Goal: Check status: Check status

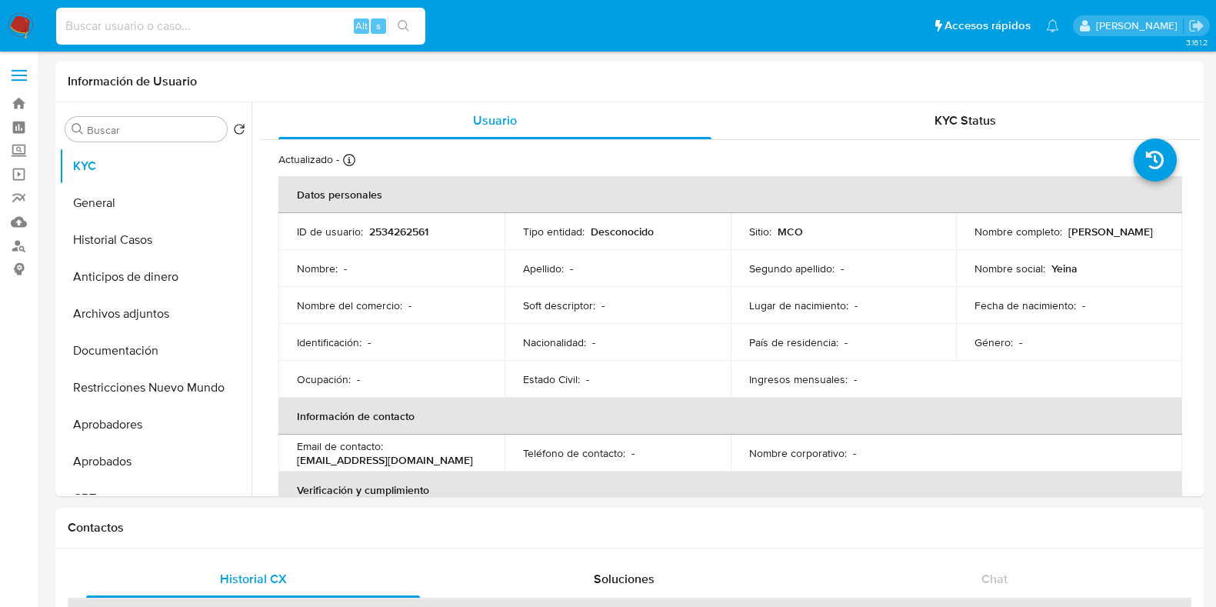
select select "10"
click at [236, 25] on input at bounding box center [240, 26] width 369 height 20
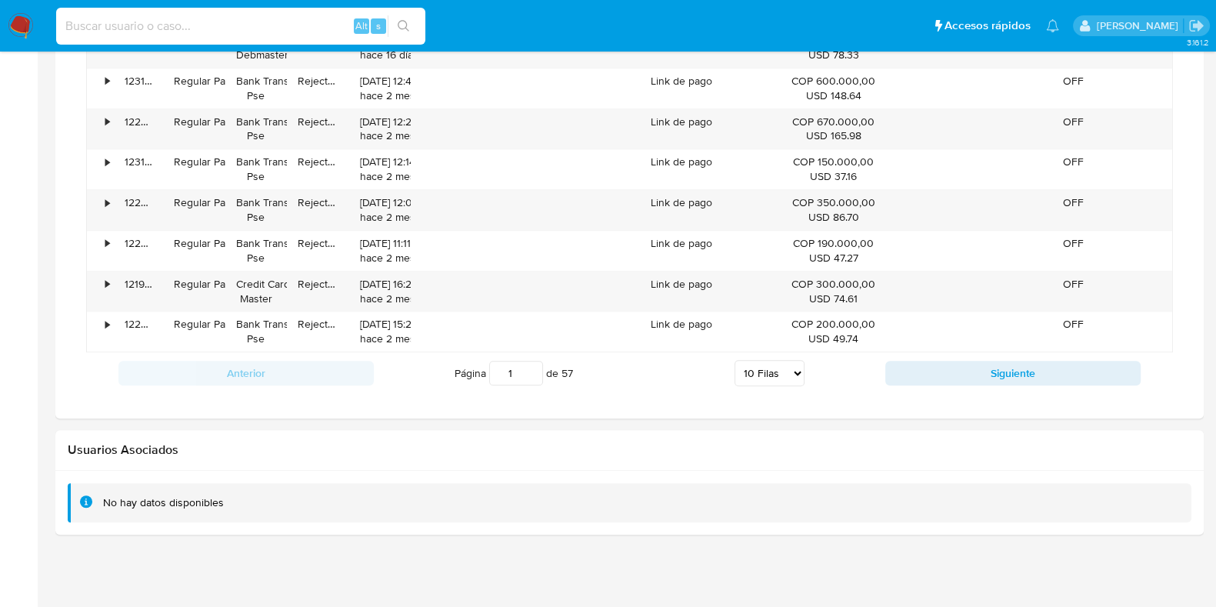
scroll to position [258, 0]
type input "Ac8356nIePiSh0cEv2QLJhZ4"
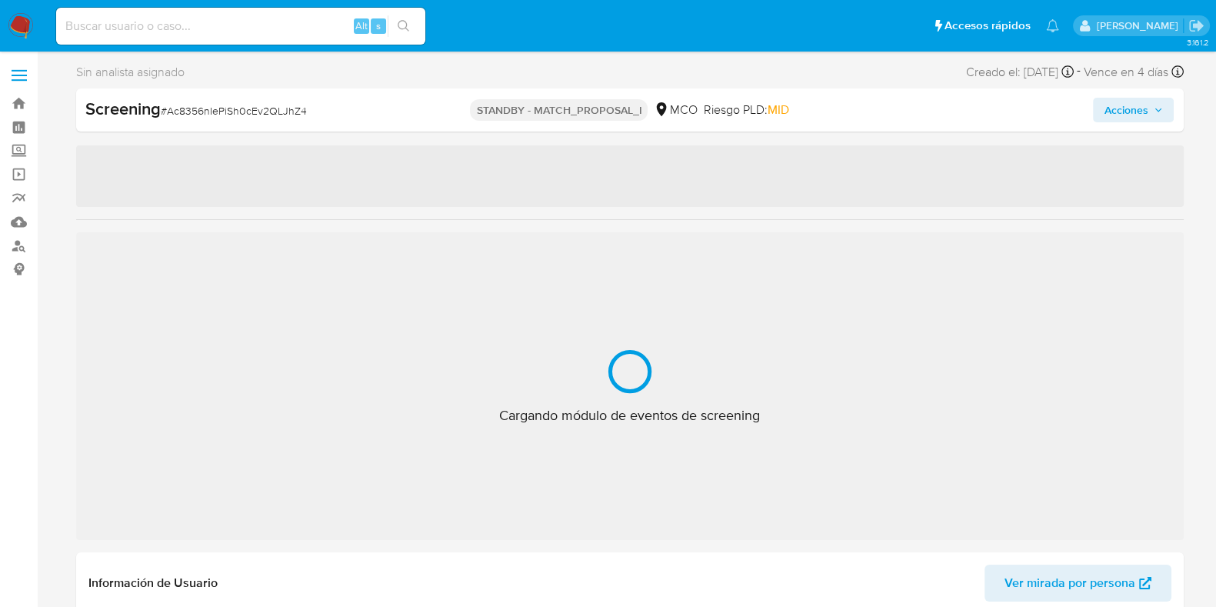
select select "10"
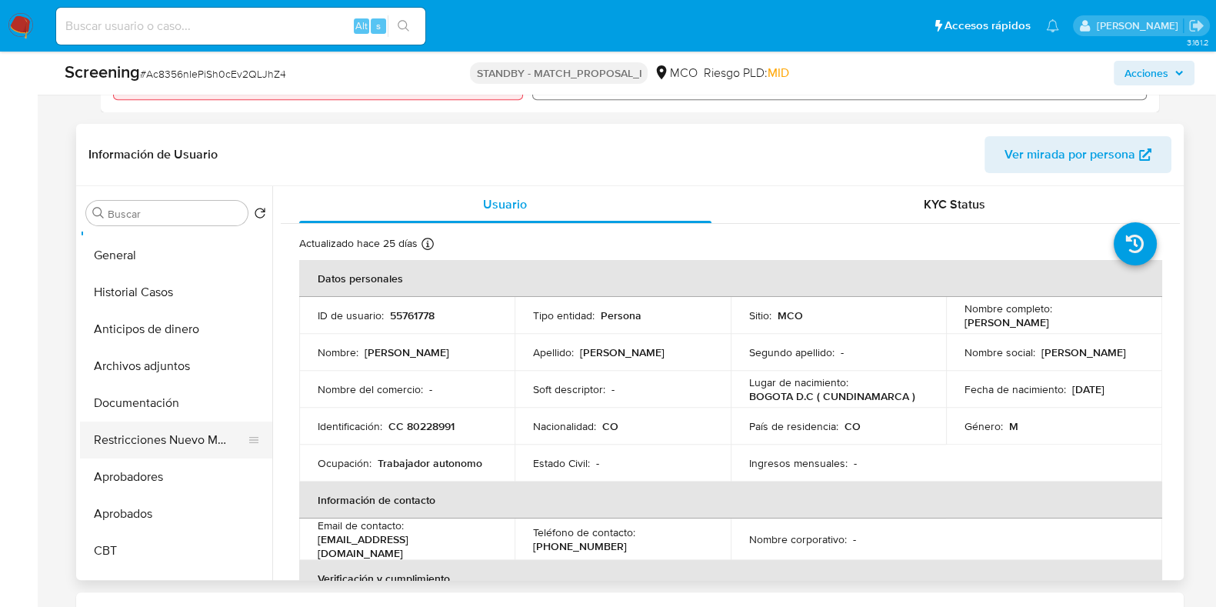
scroll to position [34, 0]
click at [146, 432] on button "Restricciones Nuevo Mundo" at bounding box center [170, 437] width 180 height 37
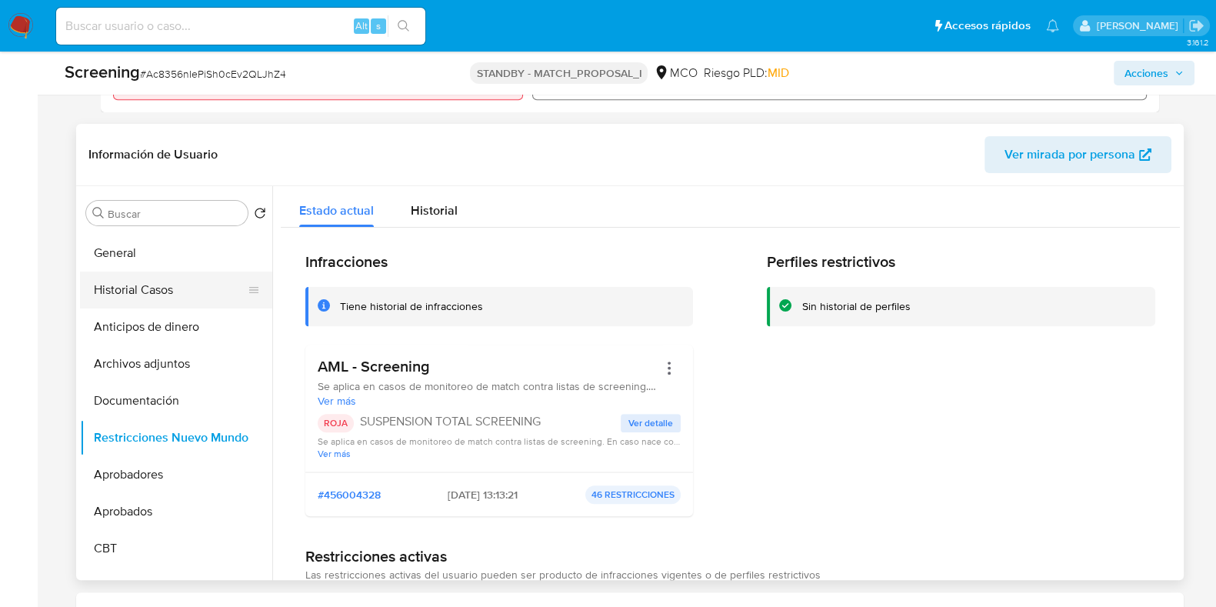
click at [135, 281] on button "Historial Casos" at bounding box center [170, 290] width 180 height 37
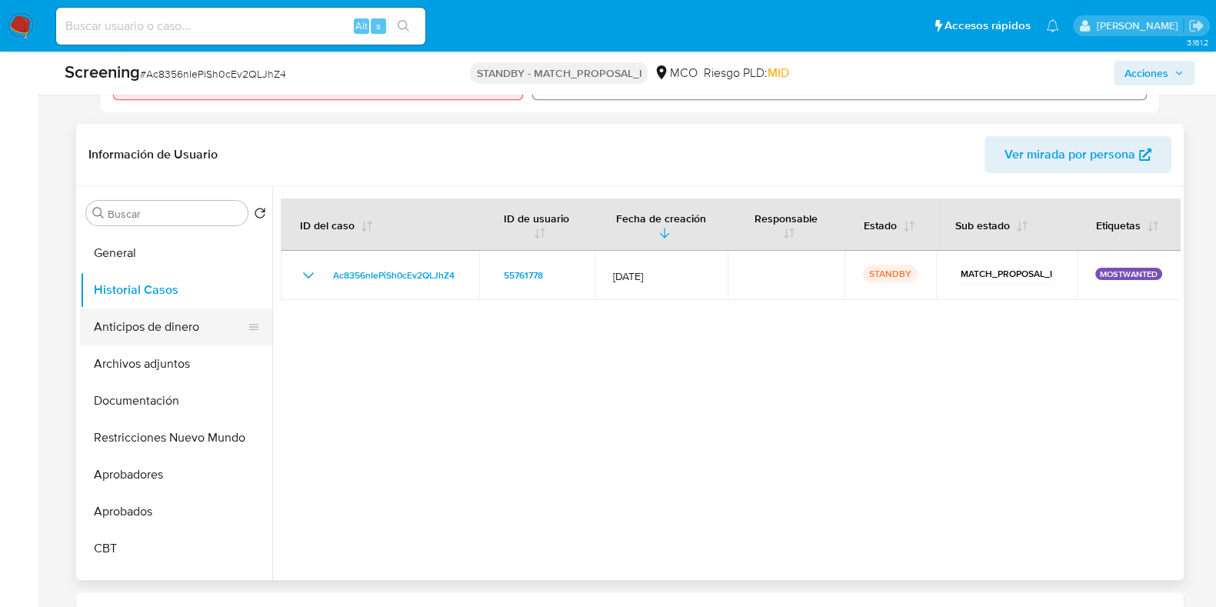
click at [126, 328] on button "Anticipos de dinero" at bounding box center [170, 326] width 180 height 37
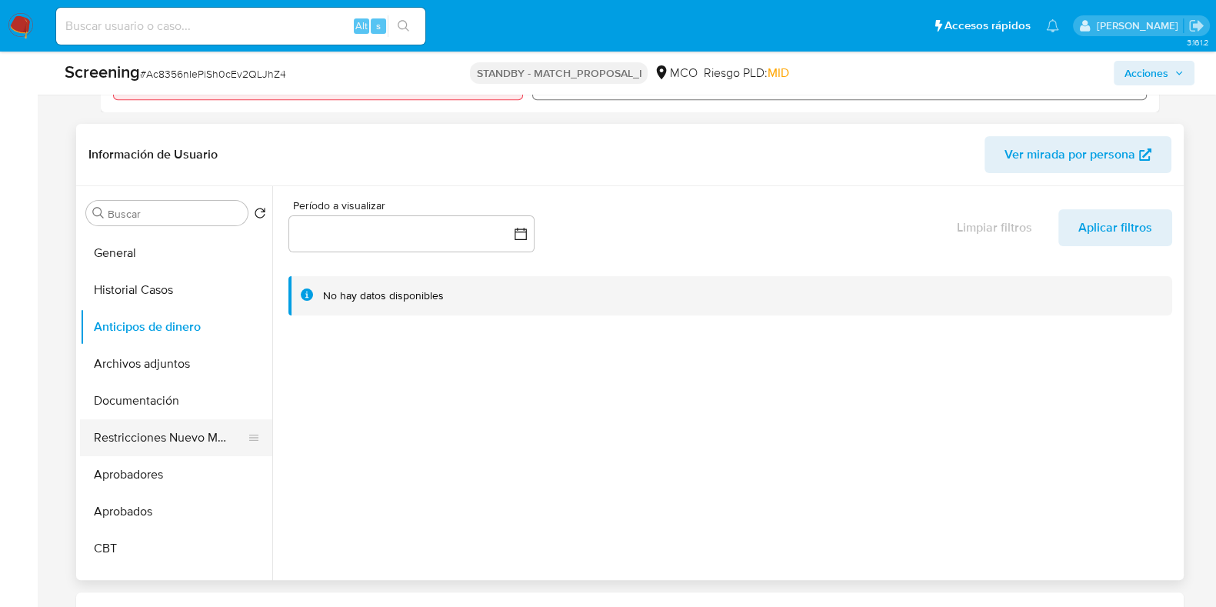
click at [174, 438] on button "Restricciones Nuevo Mundo" at bounding box center [170, 437] width 180 height 37
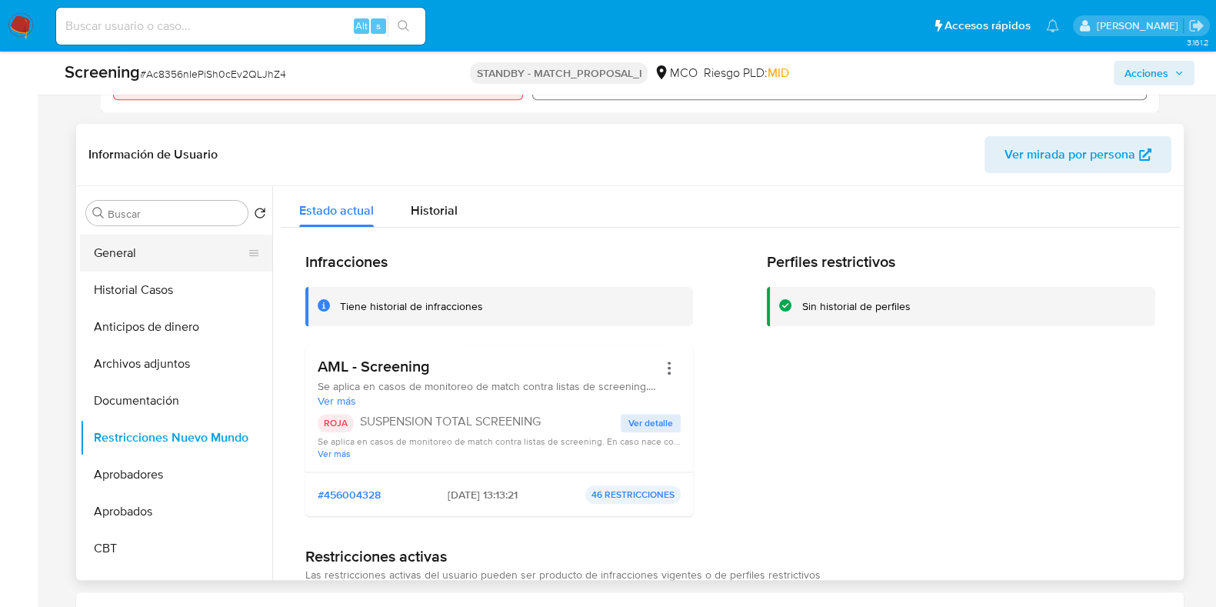
click at [151, 243] on button "General" at bounding box center [170, 253] width 180 height 37
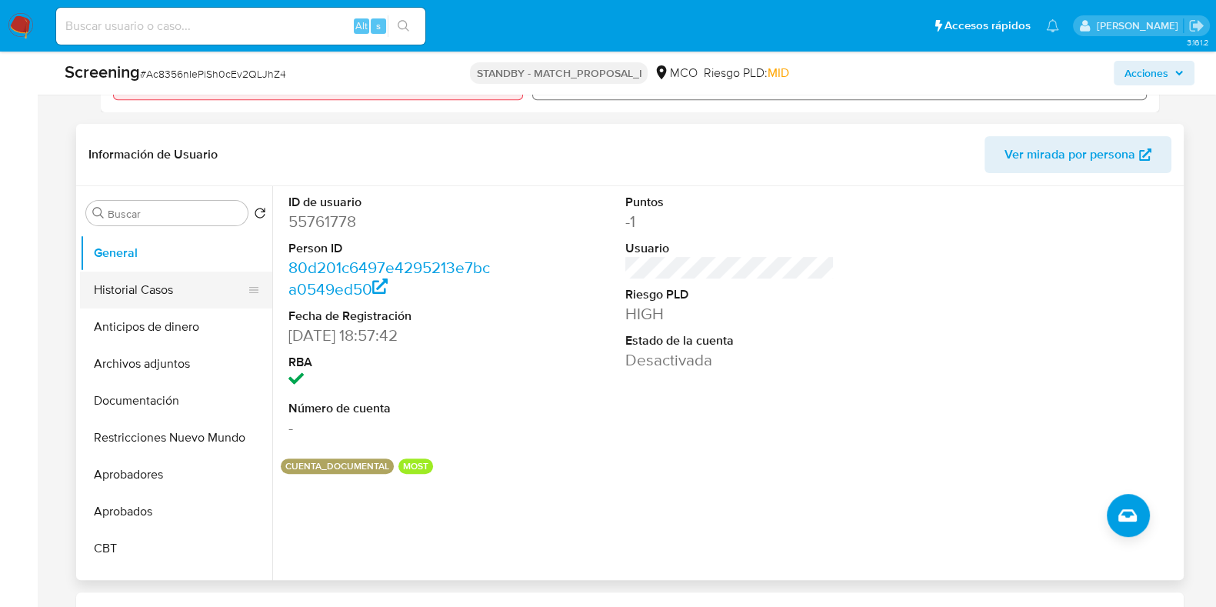
scroll to position [0, 0]
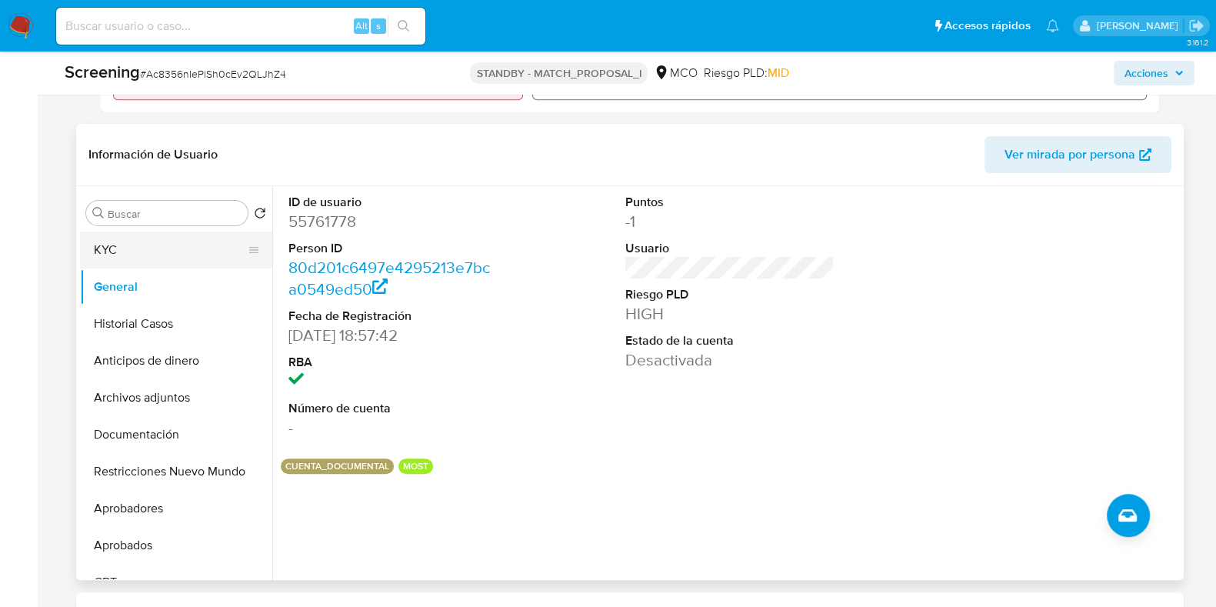
click at [151, 252] on button "KYC" at bounding box center [170, 250] width 180 height 37
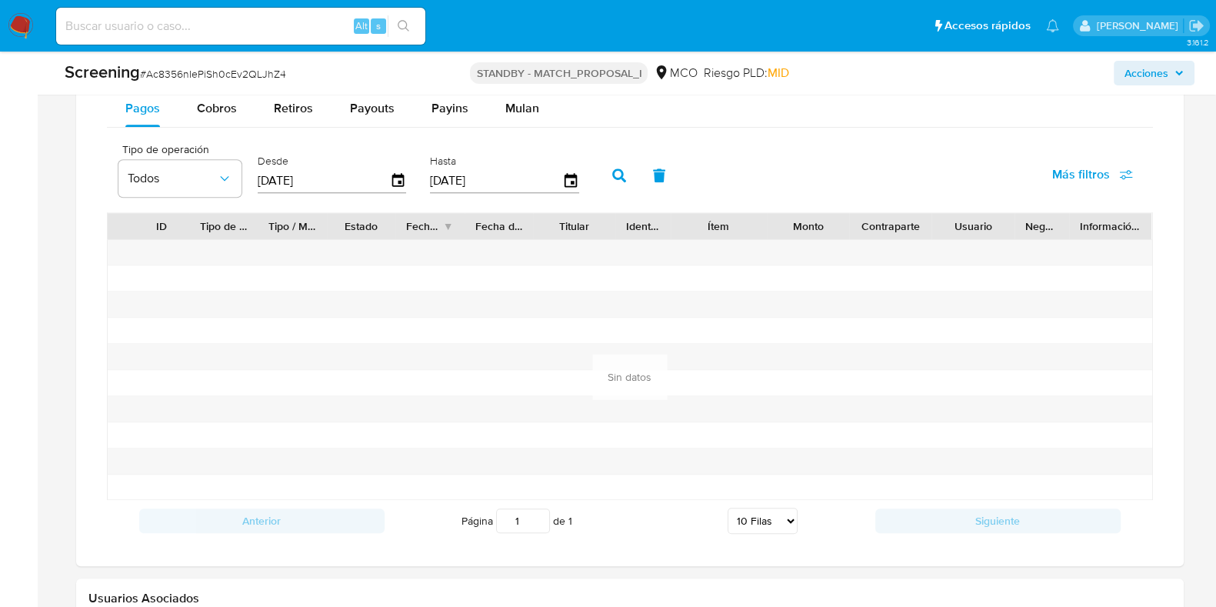
scroll to position [1658, 0]
click at [227, 117] on div "Cobros" at bounding box center [217, 110] width 40 height 37
select select "10"
click at [398, 173] on icon "button" at bounding box center [398, 183] width 27 height 27
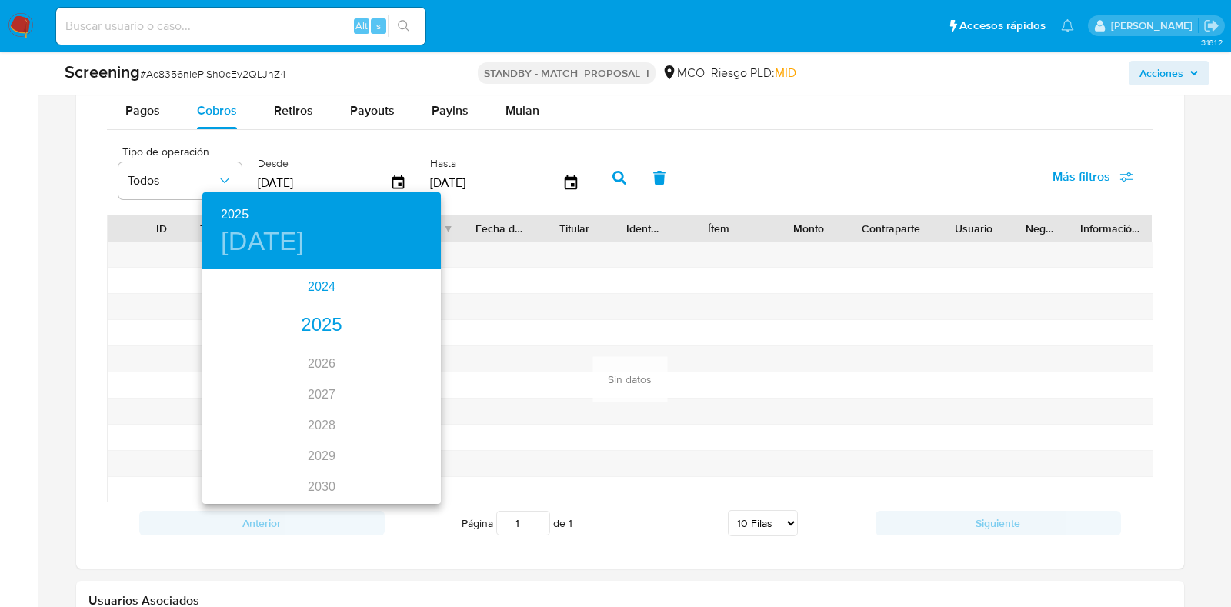
click at [323, 283] on div "2024" at bounding box center [321, 287] width 238 height 31
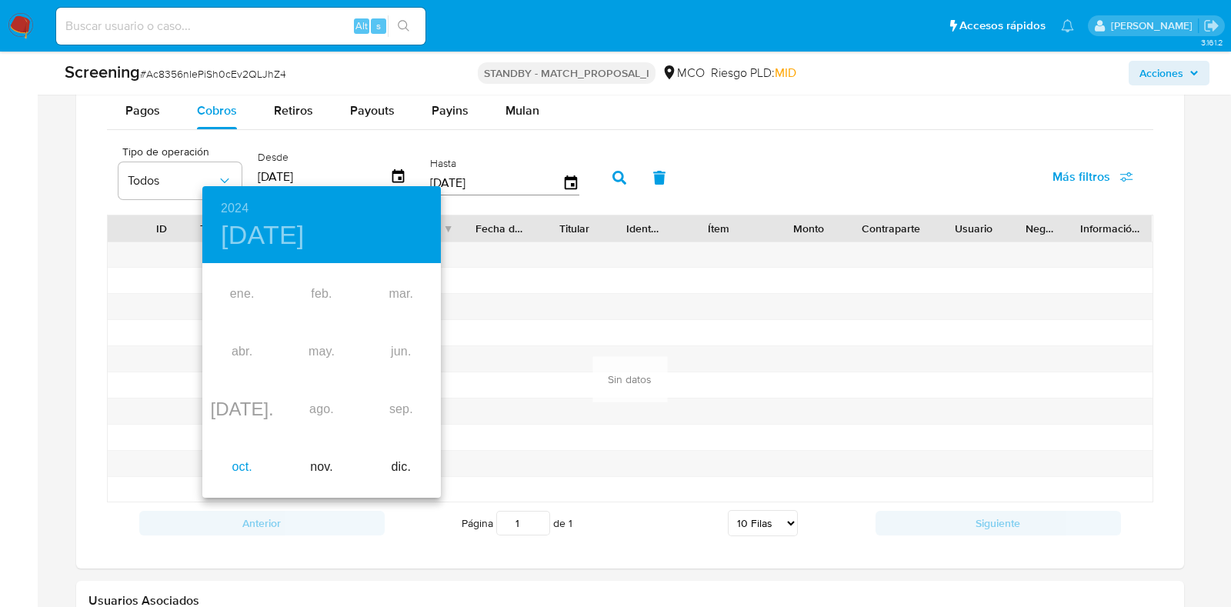
click at [249, 478] on div "oct." at bounding box center [241, 467] width 79 height 58
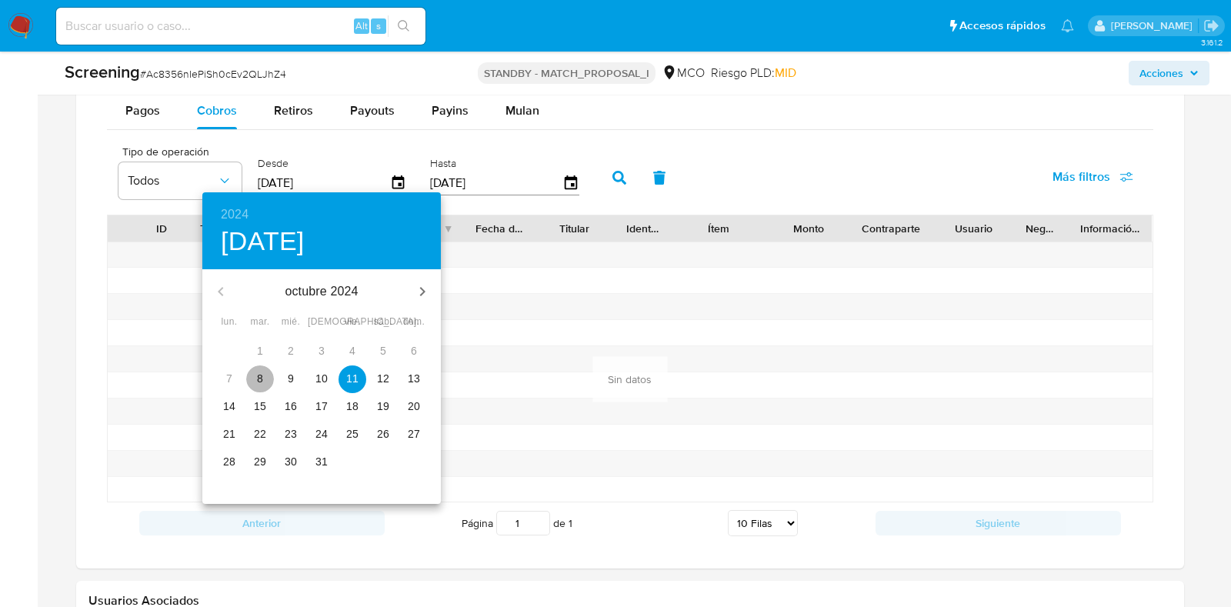
click at [268, 378] on span "8" at bounding box center [260, 378] width 28 height 15
type input "[DATE]"
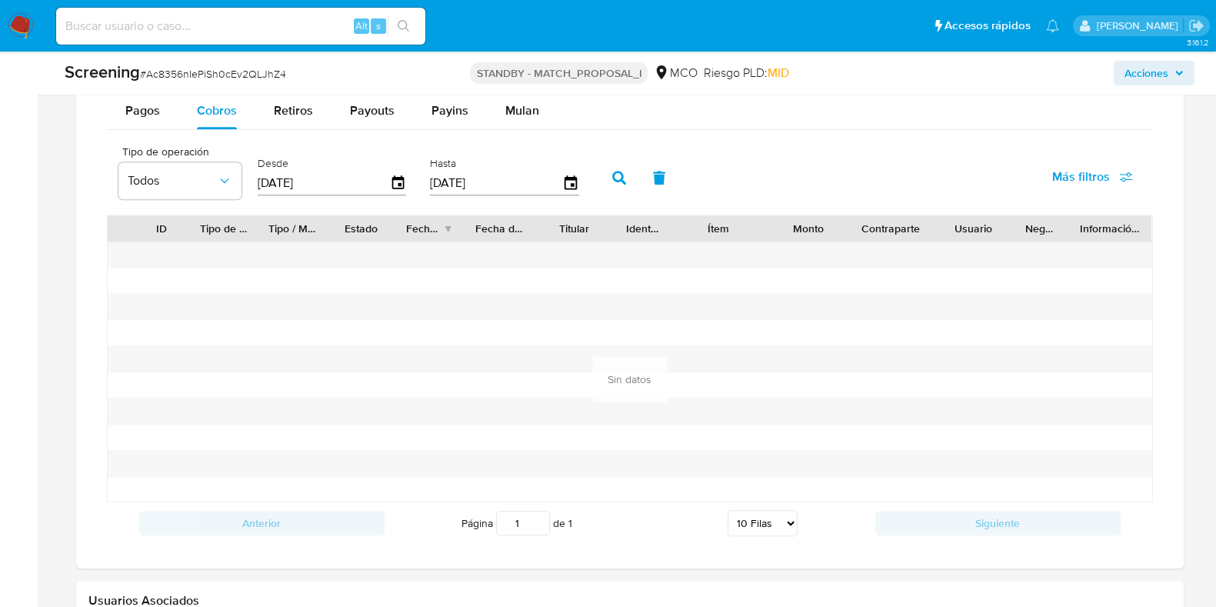
click at [611, 165] on button "button" at bounding box center [619, 177] width 40 height 37
click at [265, 108] on button "Retiros" at bounding box center [293, 110] width 76 height 37
select select "10"
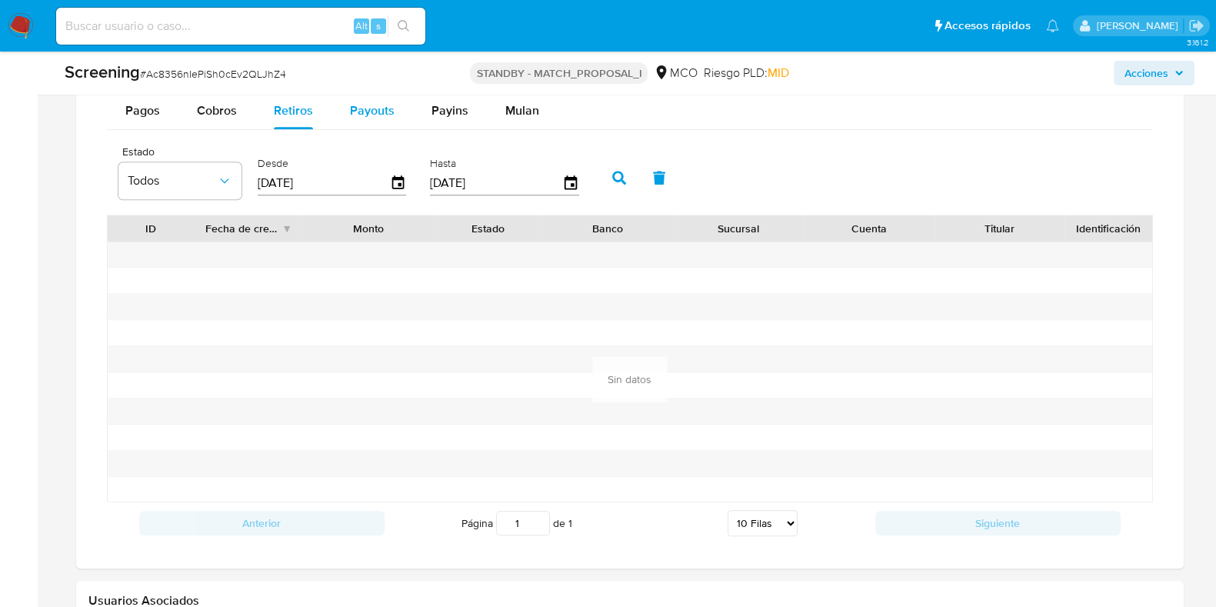
click at [345, 97] on button "Payouts" at bounding box center [373, 110] width 82 height 37
select select "10"
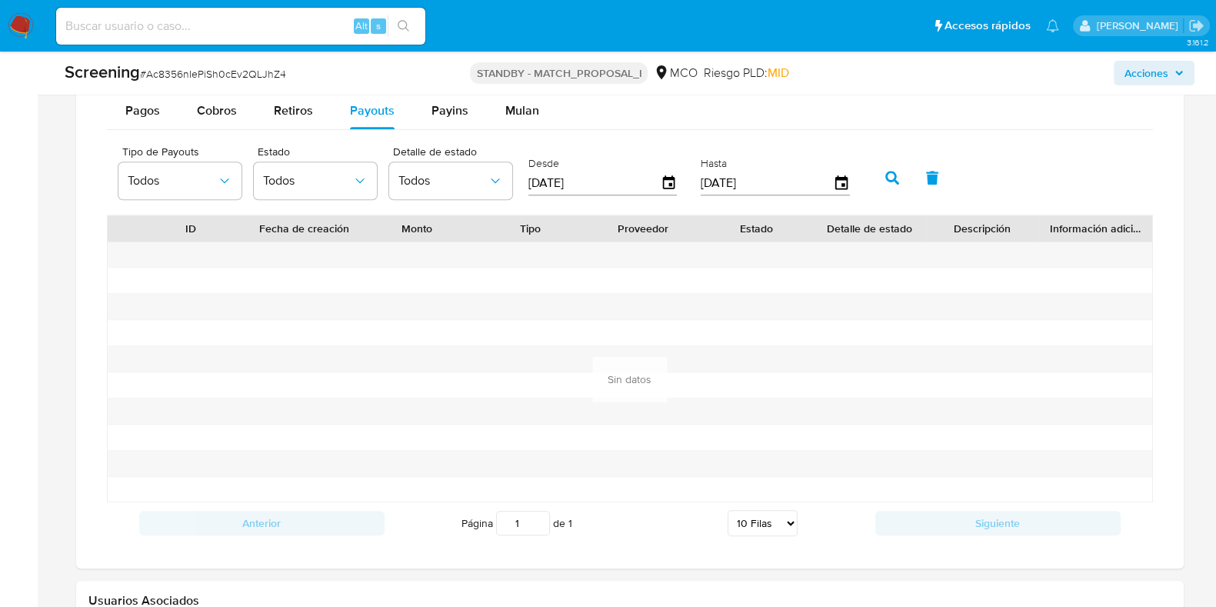
click at [423, 92] on div "Screening # Ac8356nIePiSh0cEv2QLJhZ4 STANDBY - MATCH_PROPOSAL_I MCO Riesgo PLD:…" at bounding box center [629, 73] width 1148 height 43
click at [440, 103] on span "Payins" at bounding box center [450, 111] width 37 height 18
select select "10"
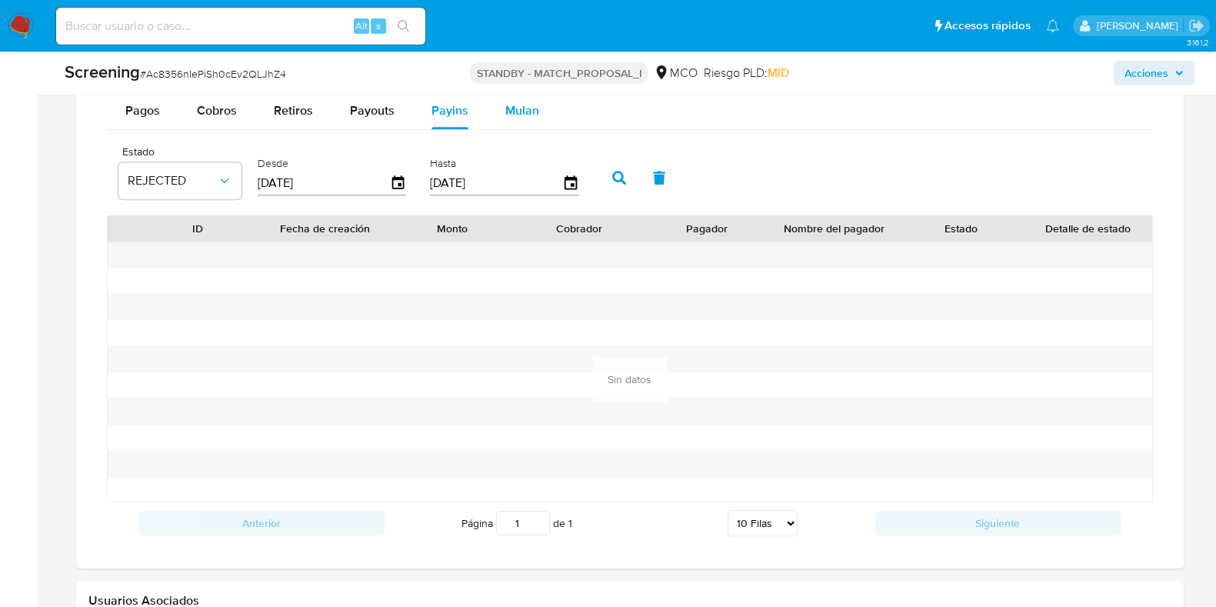
click at [525, 107] on span "Mulan" at bounding box center [522, 111] width 34 height 18
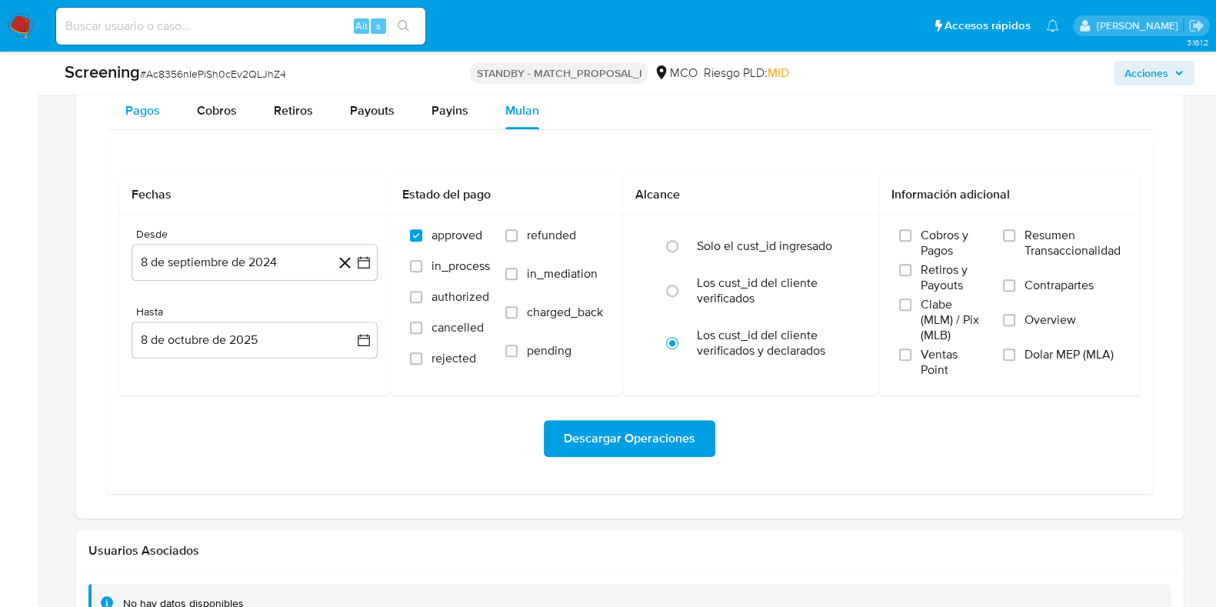
click at [138, 102] on span "Pagos" at bounding box center [142, 111] width 35 height 18
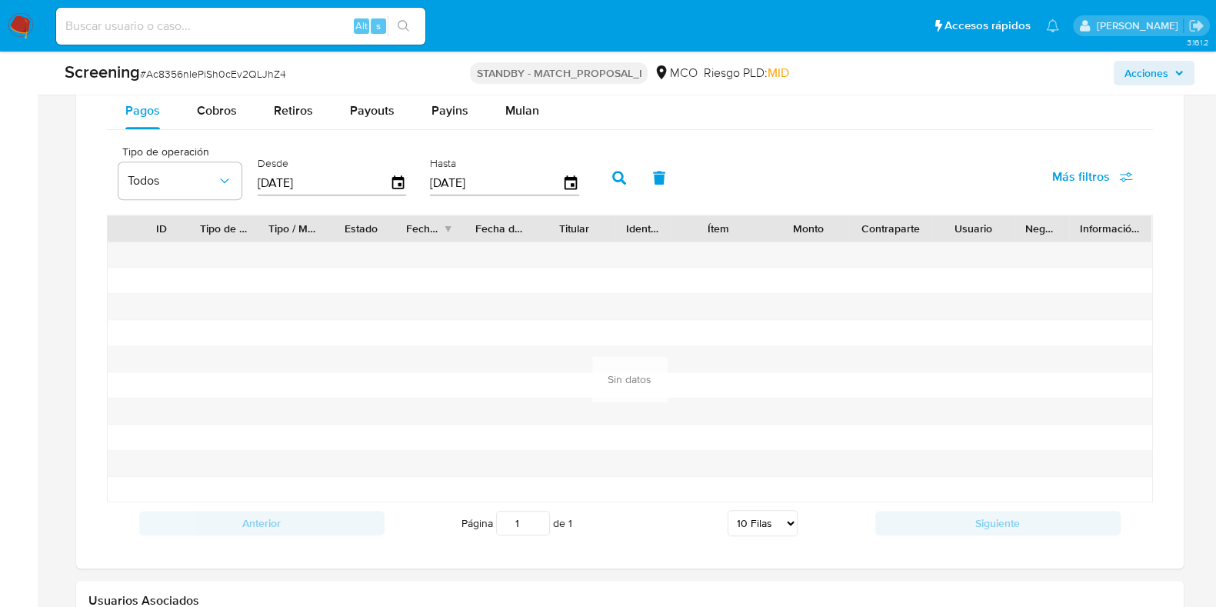
click at [392, 171] on div "[DATE]" at bounding box center [332, 183] width 149 height 25
click at [397, 186] on icon "button" at bounding box center [398, 182] width 12 height 14
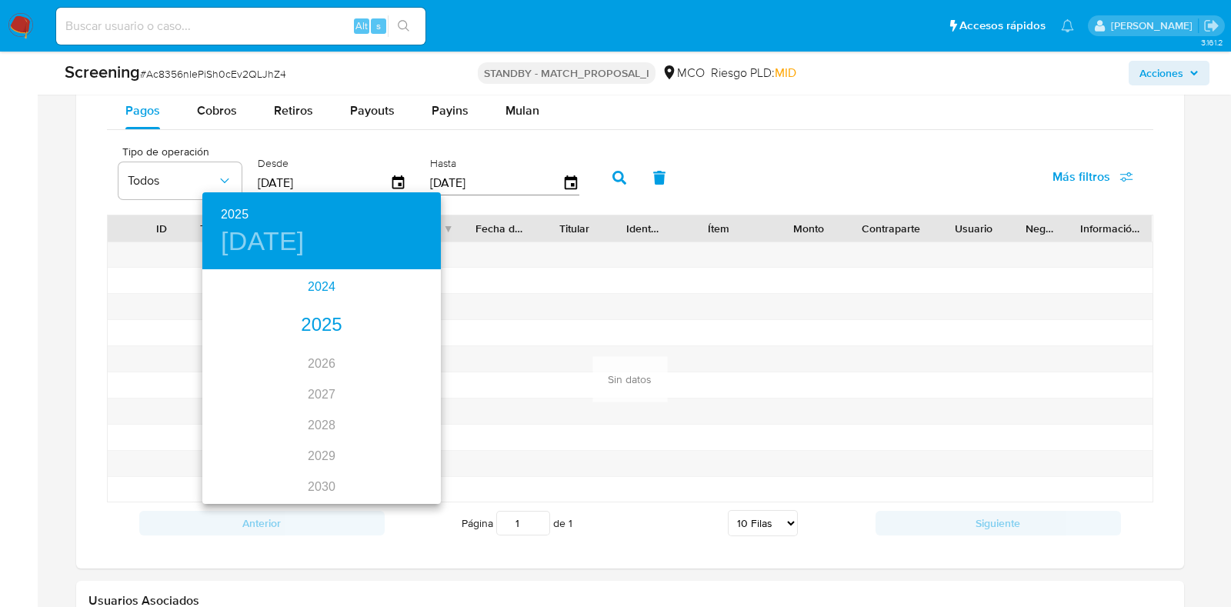
click at [322, 292] on div "2024" at bounding box center [321, 287] width 238 height 31
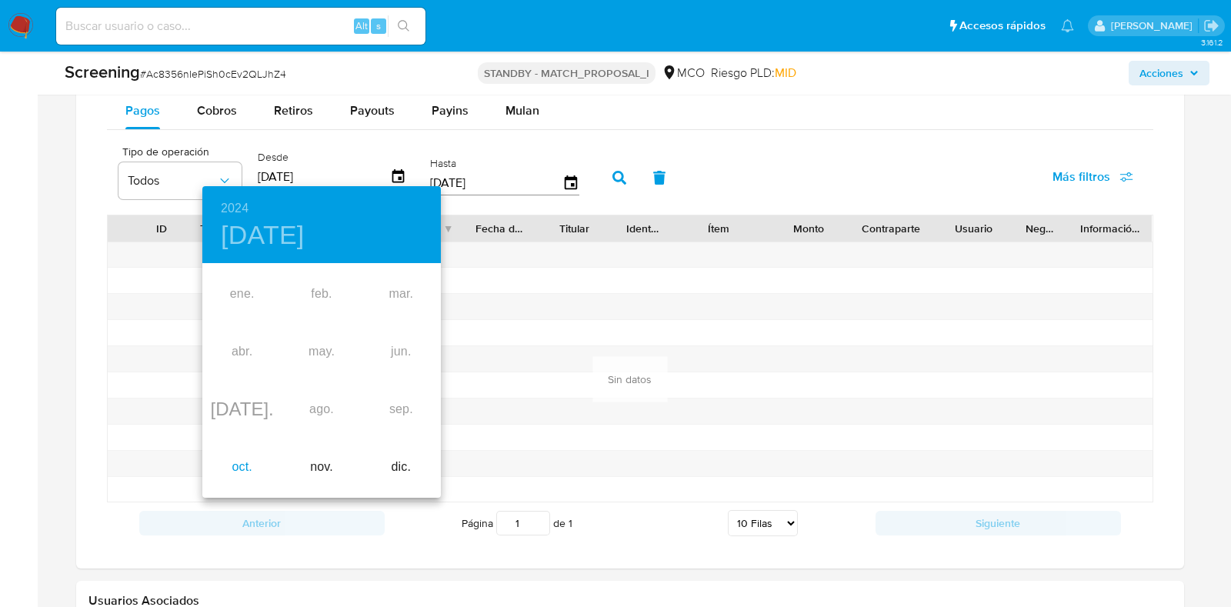
click at [242, 455] on div "oct." at bounding box center [241, 467] width 79 height 58
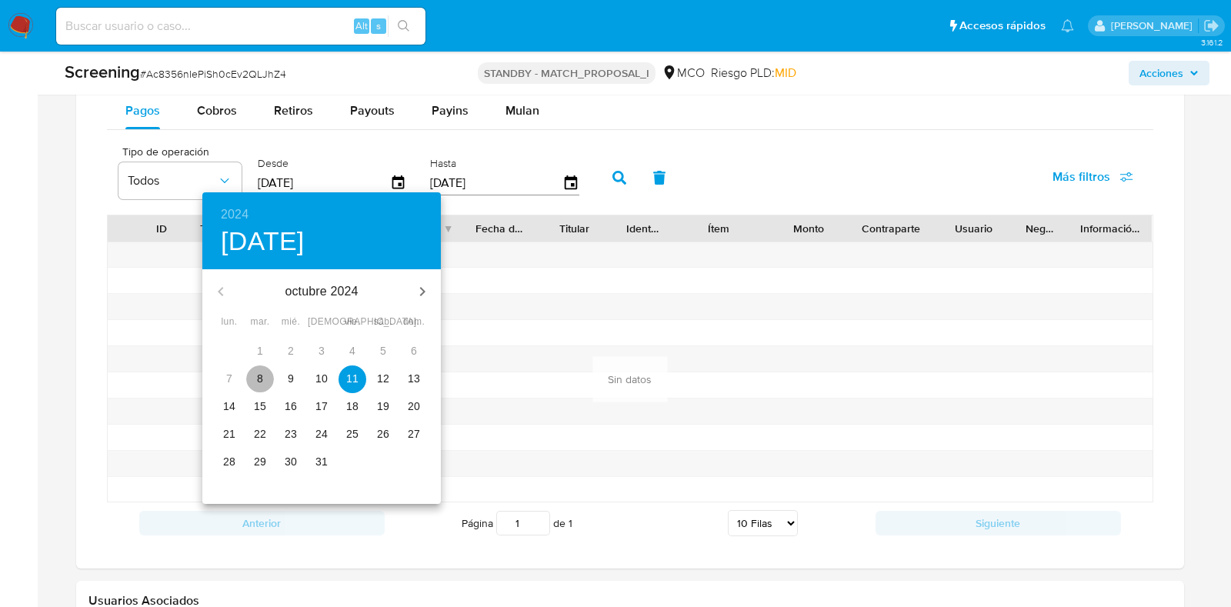
click at [262, 385] on p "8" at bounding box center [260, 378] width 6 height 15
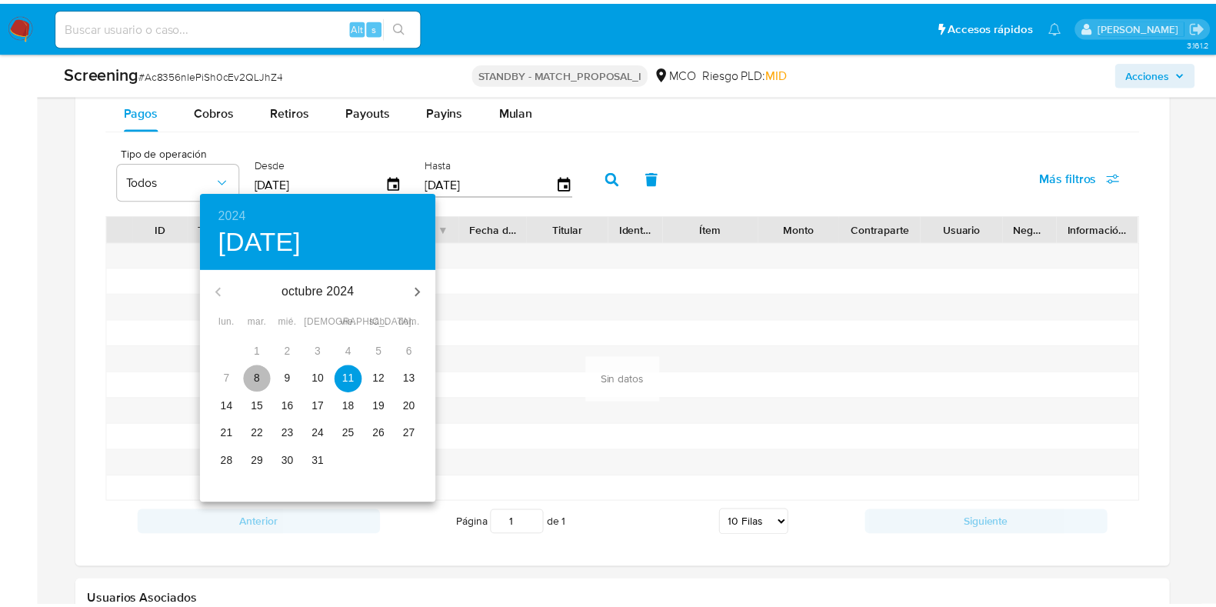
type input "[DATE]"
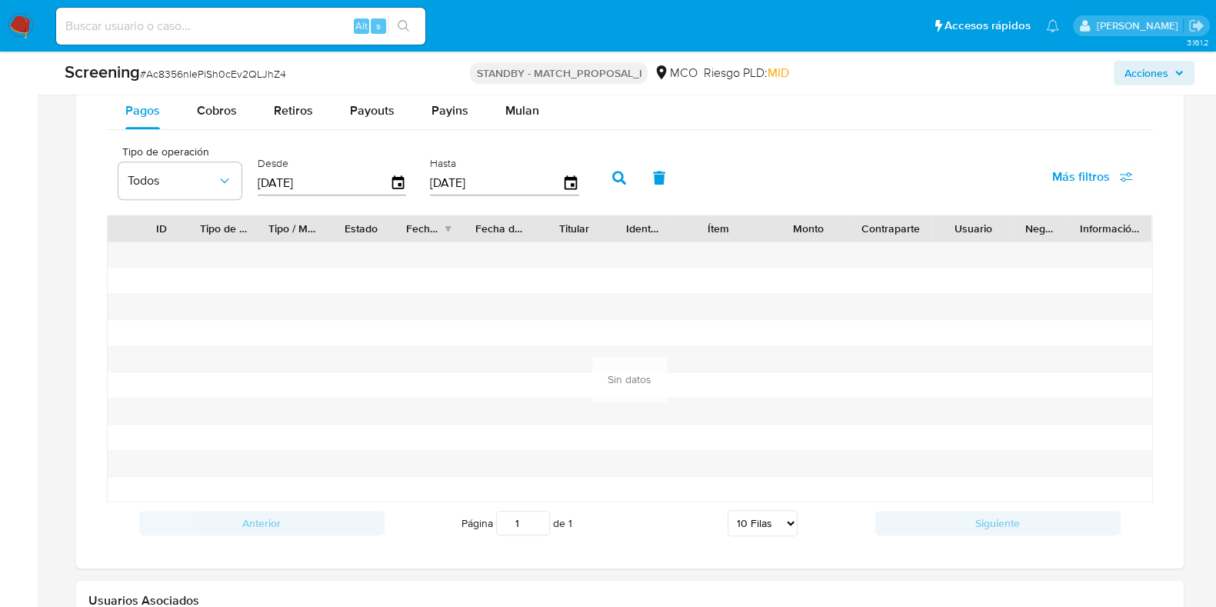
click at [616, 175] on icon "button" at bounding box center [619, 178] width 14 height 14
click at [250, 27] on input at bounding box center [240, 26] width 369 height 20
paste input "t9OAU5bG7rVRELOSlYzXepe2"
type input "t9OAU5bG7rVRELOSlYzXepe2"
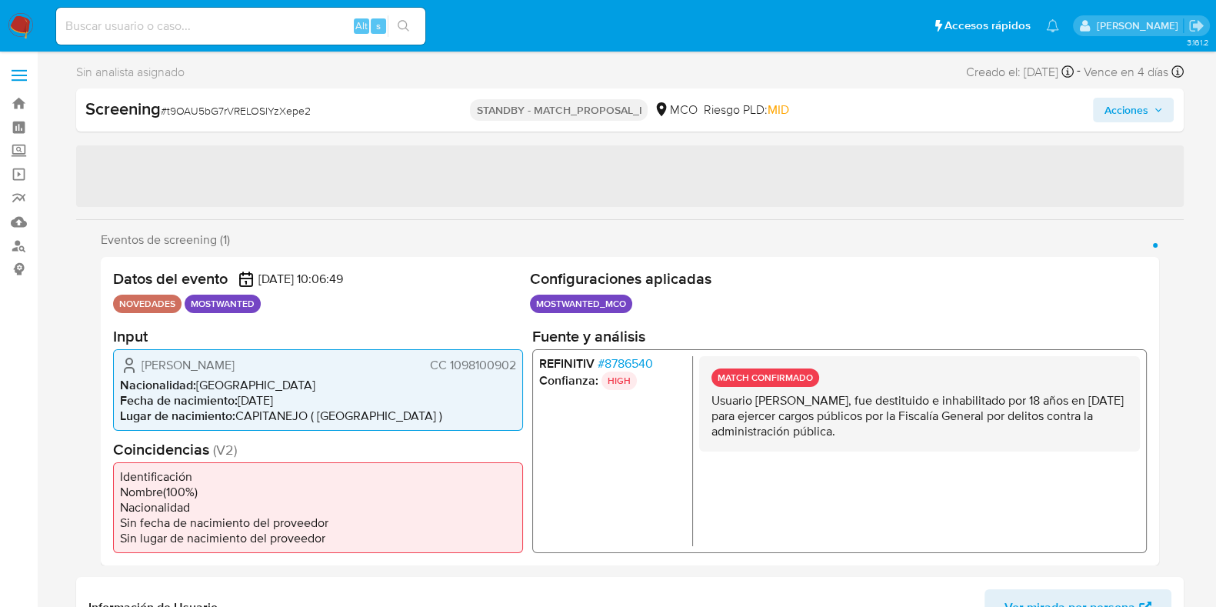
select select "10"
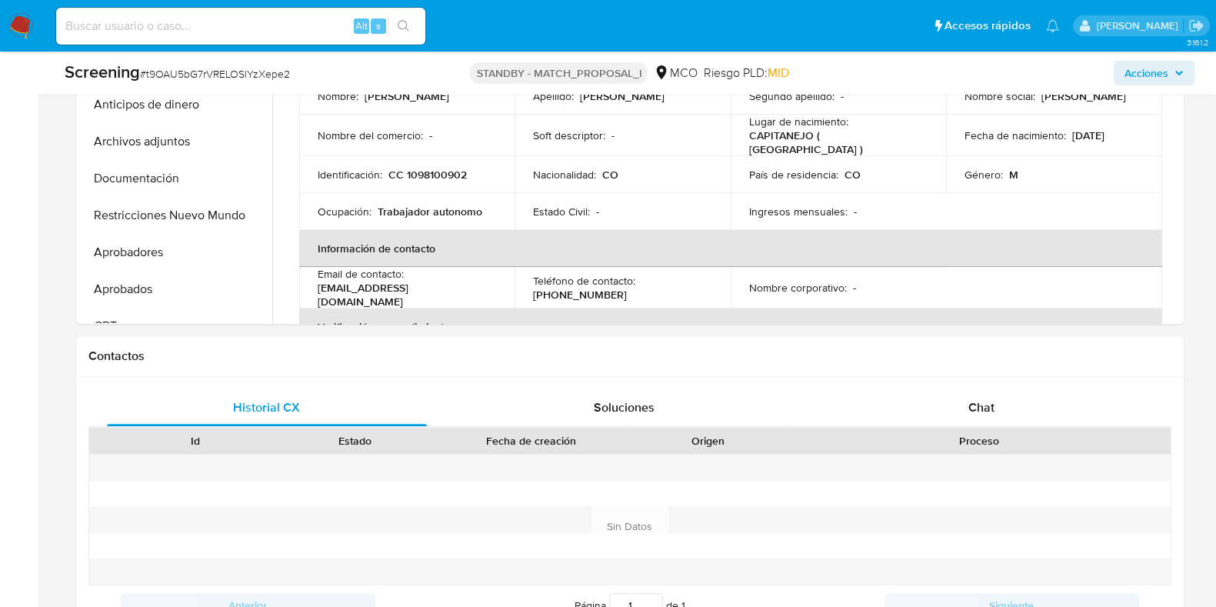
scroll to position [795, 0]
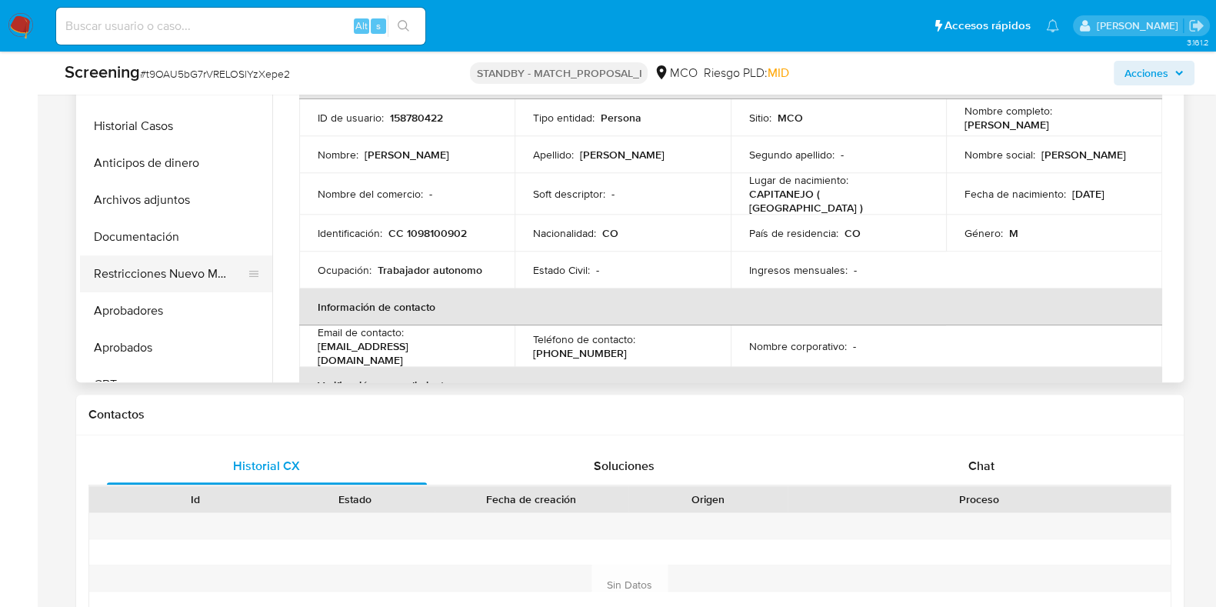
click at [171, 279] on button "Restricciones Nuevo Mundo" at bounding box center [170, 273] width 180 height 37
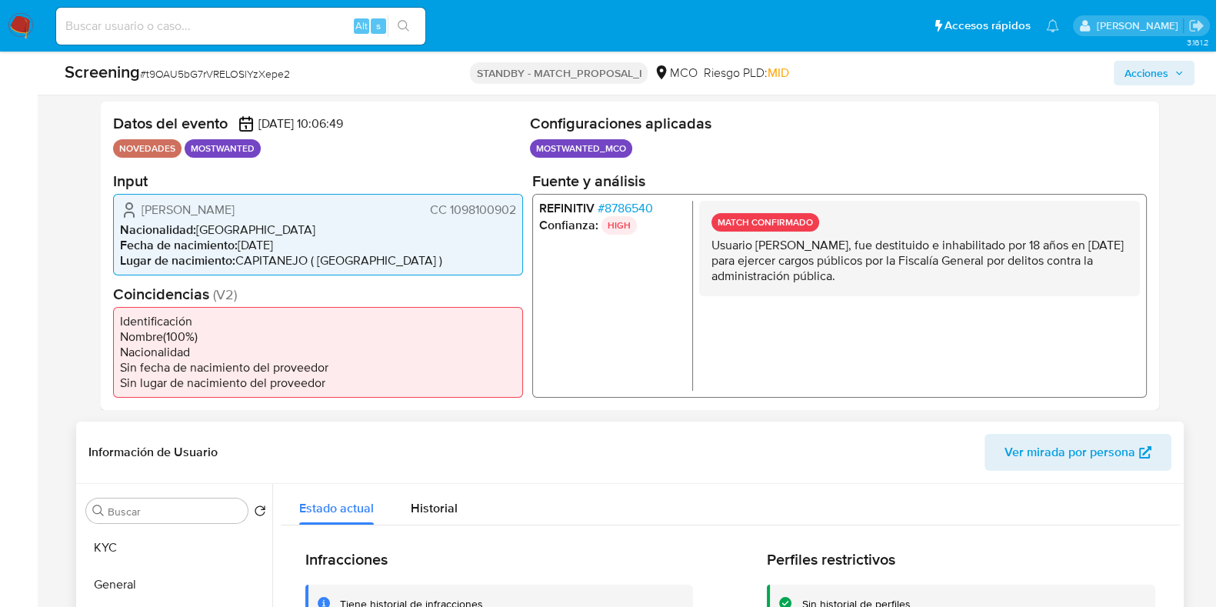
scroll to position [218, 0]
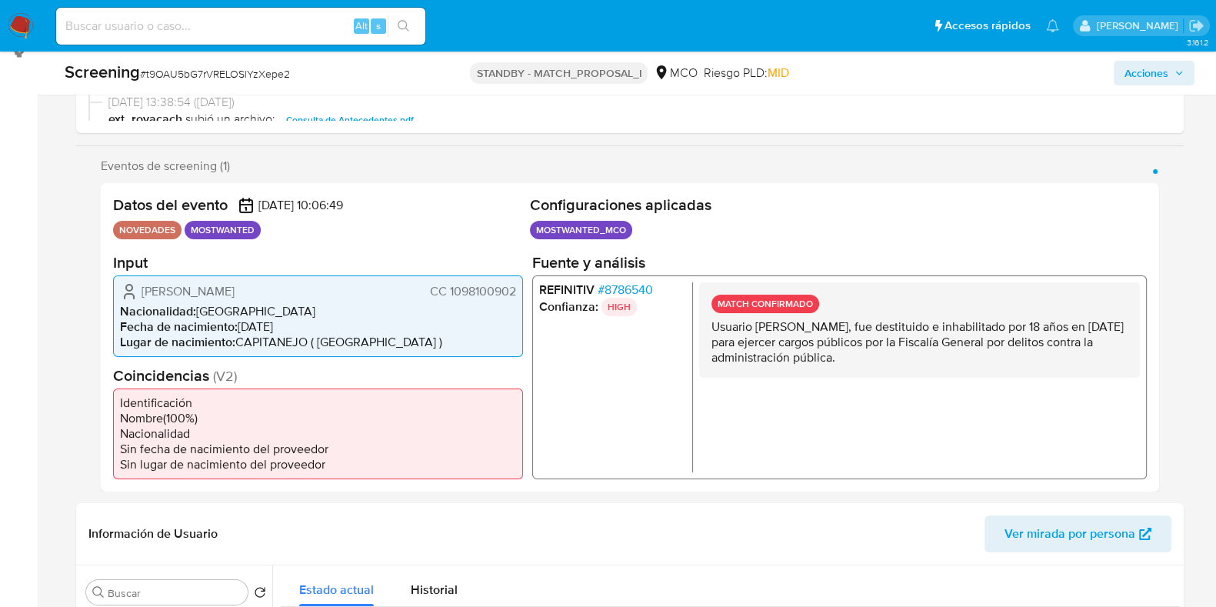
click at [227, 44] on div "Alt s" at bounding box center [240, 26] width 369 height 43
click at [238, 27] on input at bounding box center [240, 26] width 369 height 20
paste input "xNQuf8CXdO89jAZmL2FnVa4u"
type input "xNQuf8CXdO89jAZmL2FnVa4u"
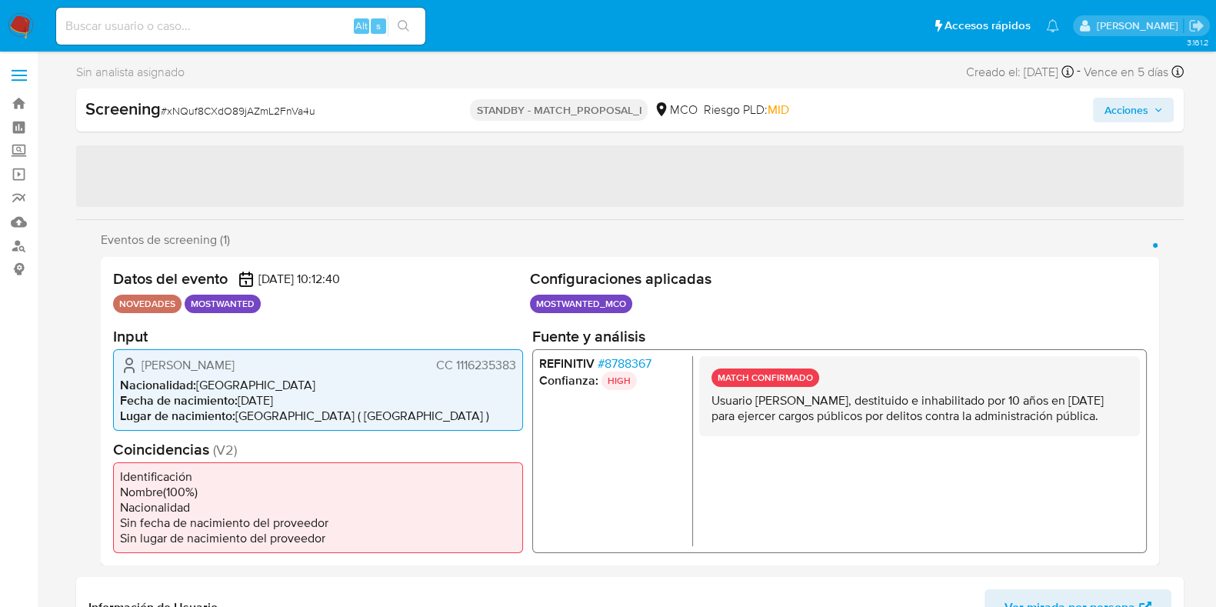
select select "10"
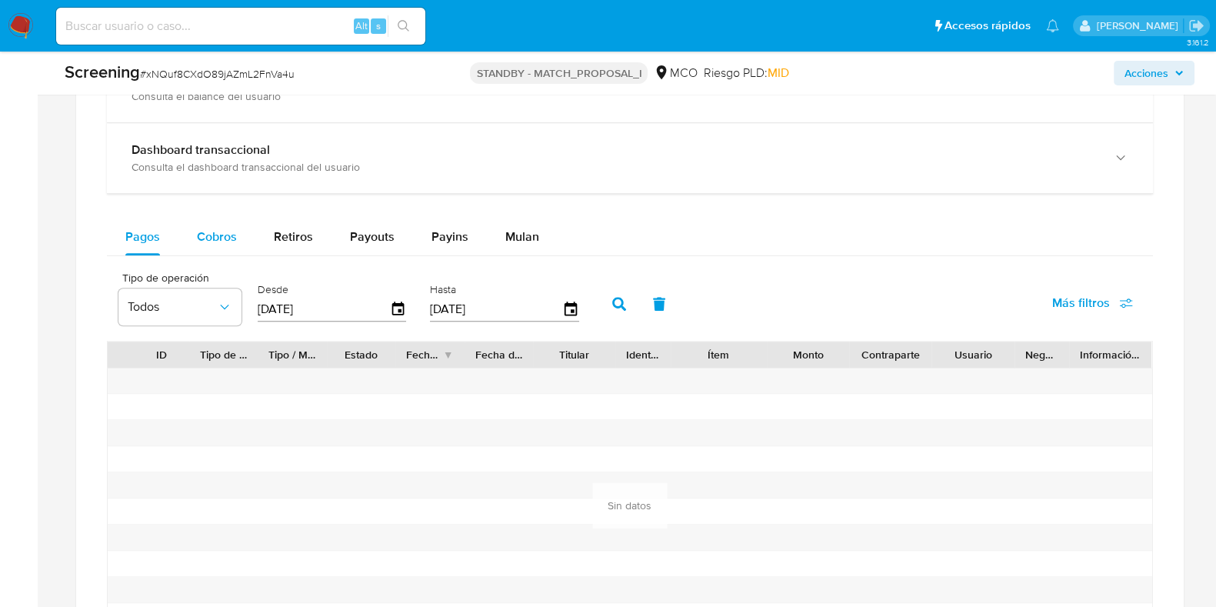
scroll to position [1531, 0]
click at [399, 303] on icon "button" at bounding box center [398, 310] width 12 height 14
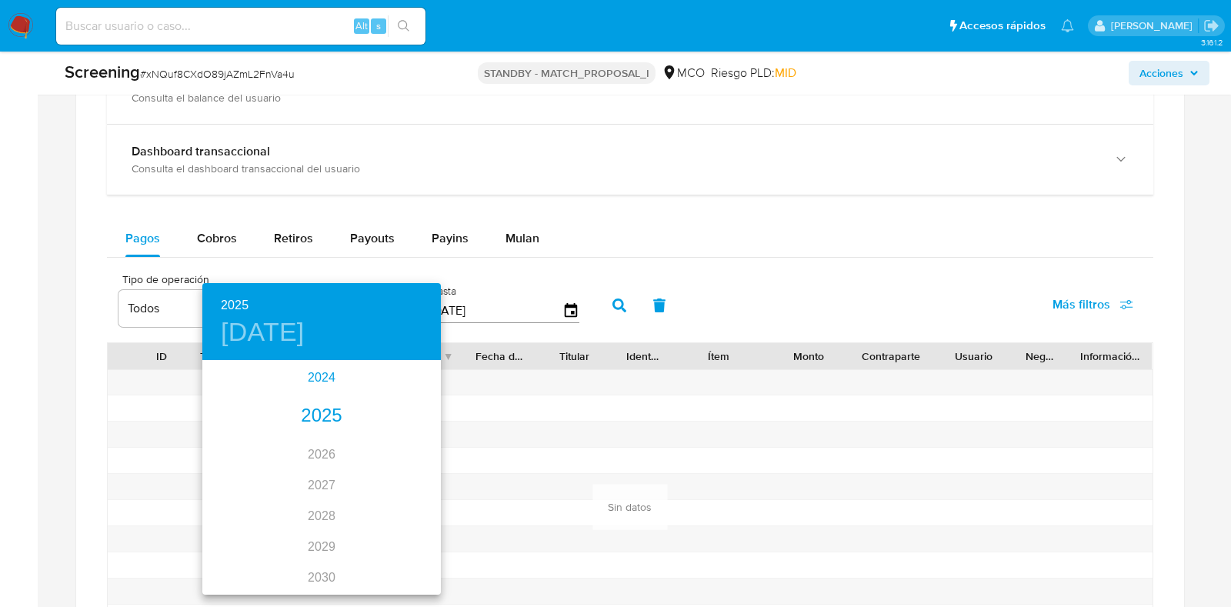
click at [310, 386] on div "2024" at bounding box center [321, 377] width 238 height 31
click at [242, 560] on div "oct." at bounding box center [241, 564] width 79 height 58
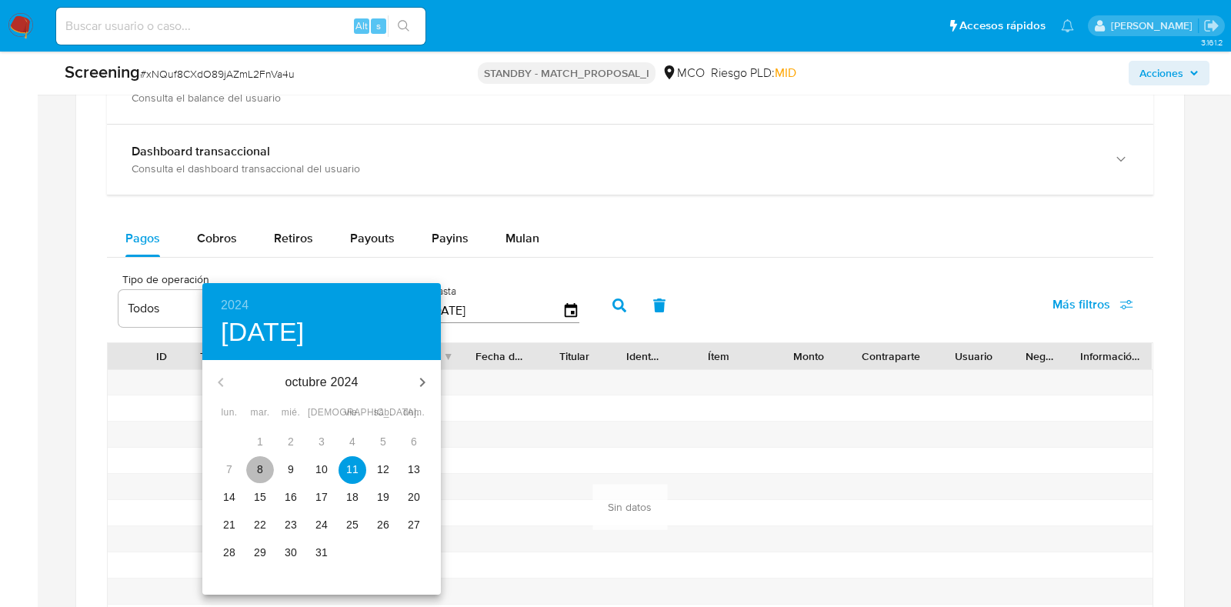
click at [264, 465] on span "8" at bounding box center [260, 469] width 28 height 15
type input "[DATE]"
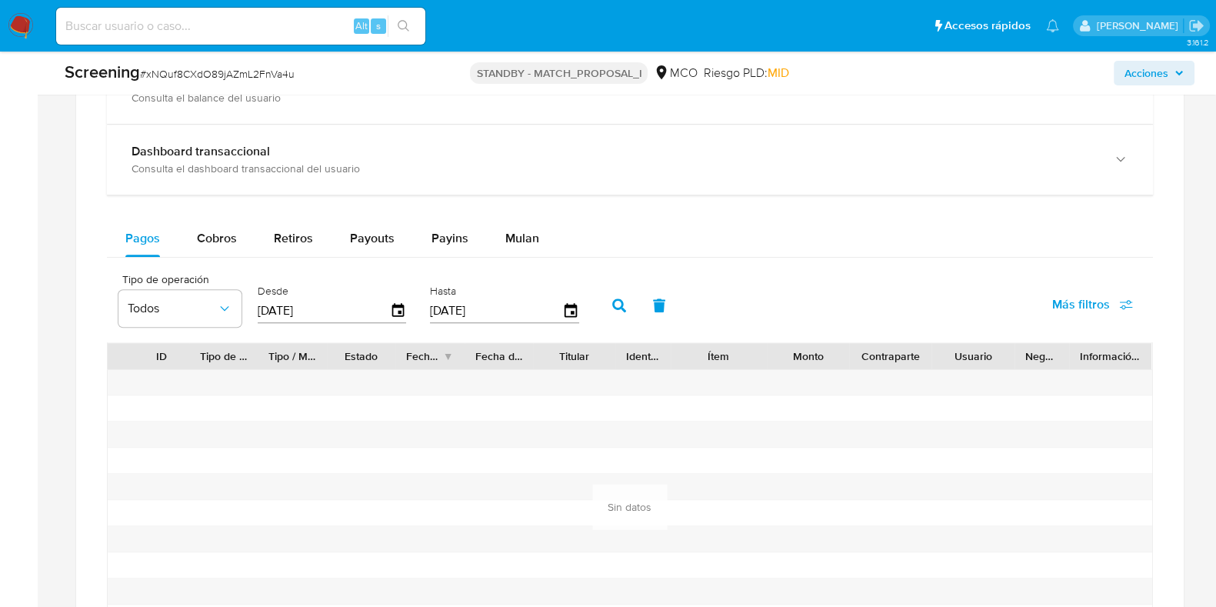
click at [619, 313] on button "button" at bounding box center [619, 305] width 40 height 37
click at [218, 231] on span "Cobros" at bounding box center [217, 238] width 40 height 18
select select "10"
click at [392, 303] on icon "button" at bounding box center [398, 310] width 12 height 14
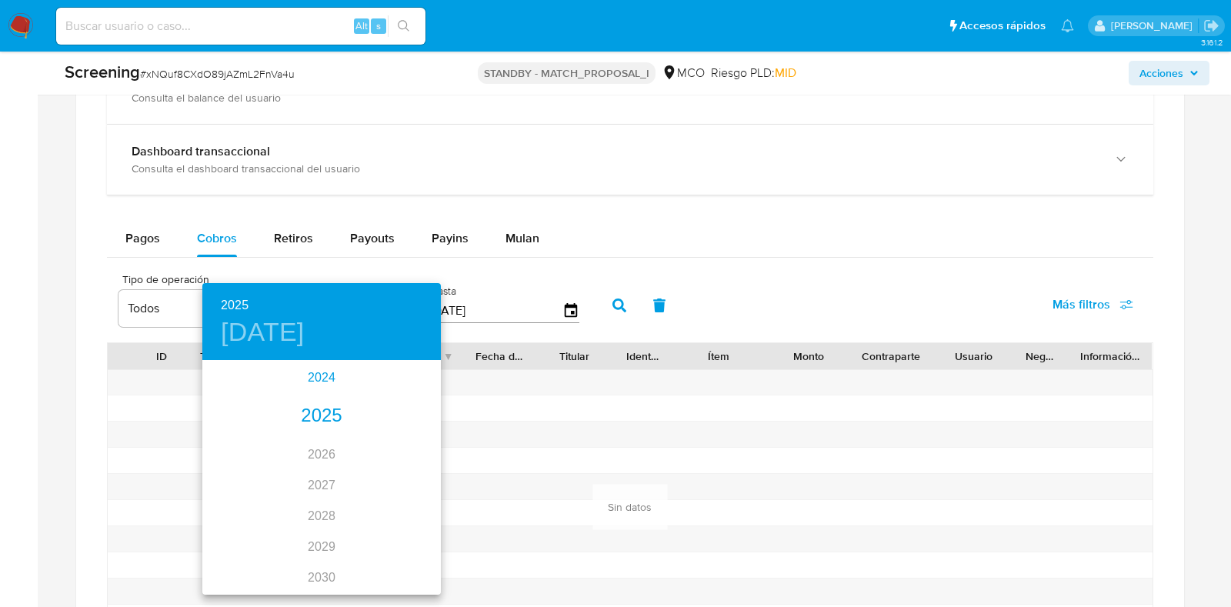
click at [309, 379] on div "2024" at bounding box center [321, 377] width 238 height 31
click at [253, 555] on div "oct." at bounding box center [241, 564] width 79 height 58
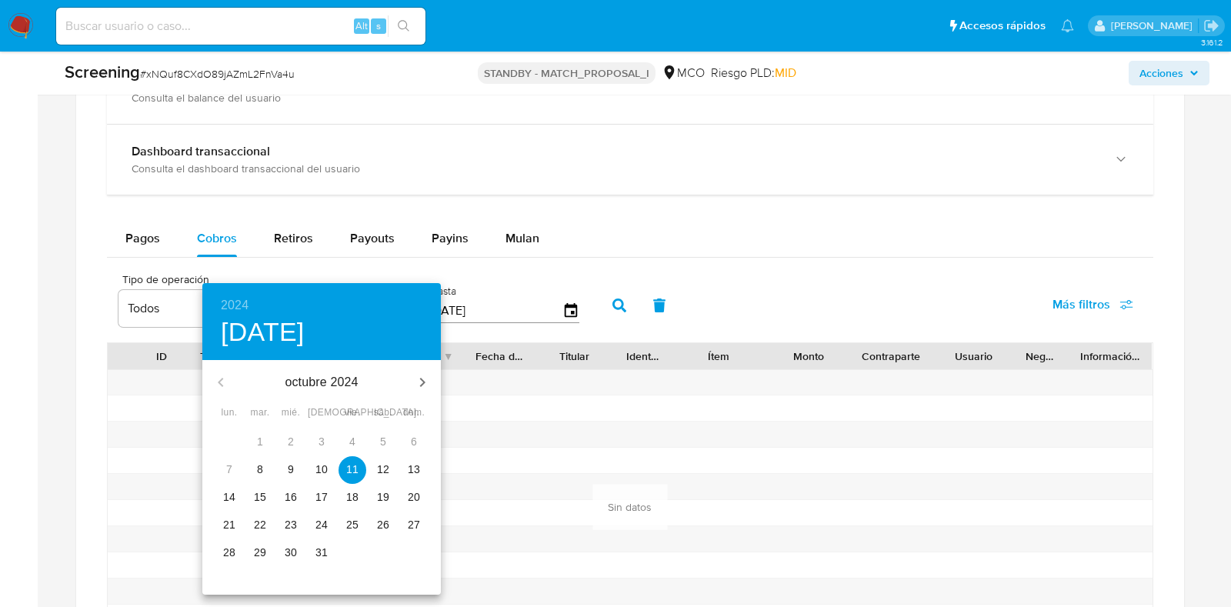
click at [266, 469] on span "8" at bounding box center [260, 469] width 28 height 15
type input "[DATE]"
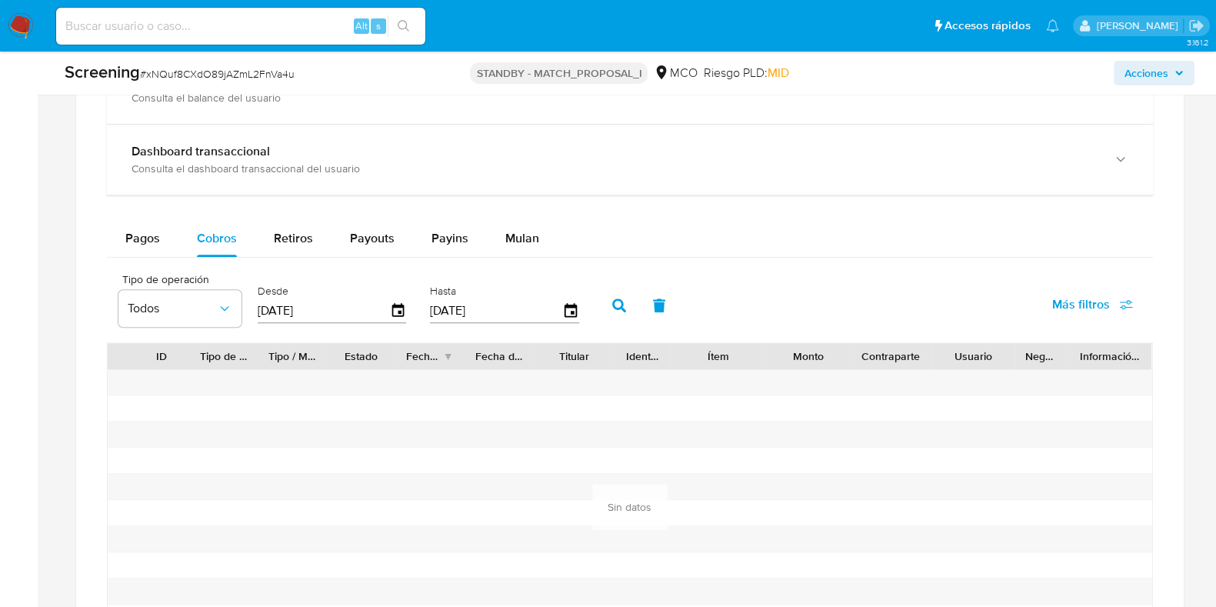
click at [606, 293] on button "button" at bounding box center [619, 305] width 40 height 37
click at [267, 249] on button "Retiros" at bounding box center [293, 238] width 76 height 37
select select "10"
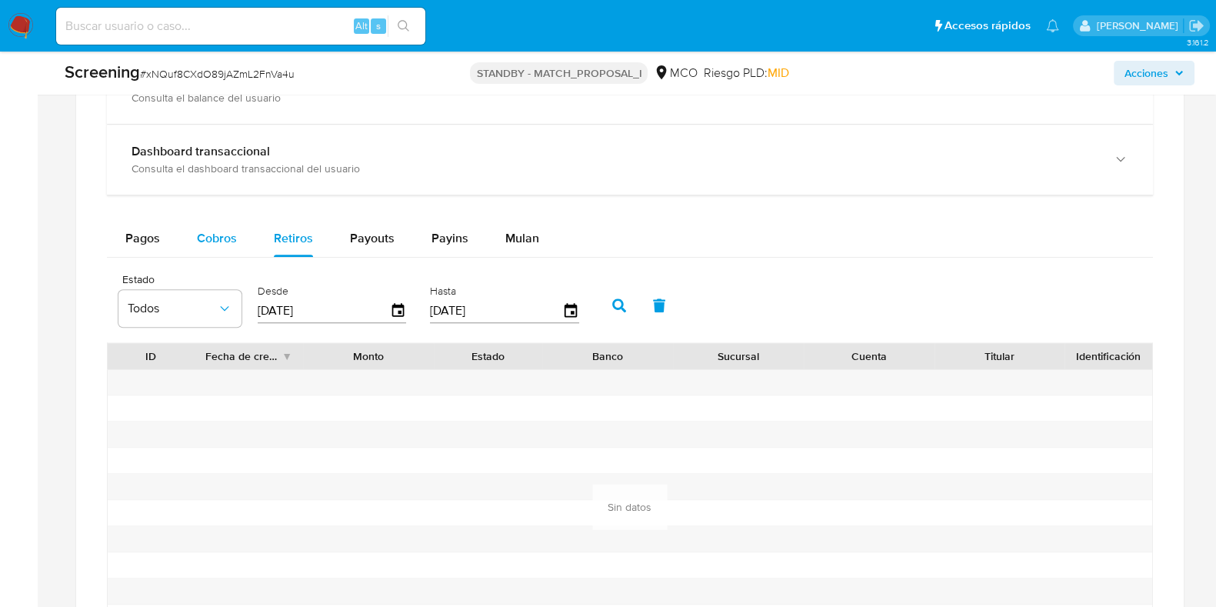
click at [206, 240] on span "Cobros" at bounding box center [217, 238] width 40 height 18
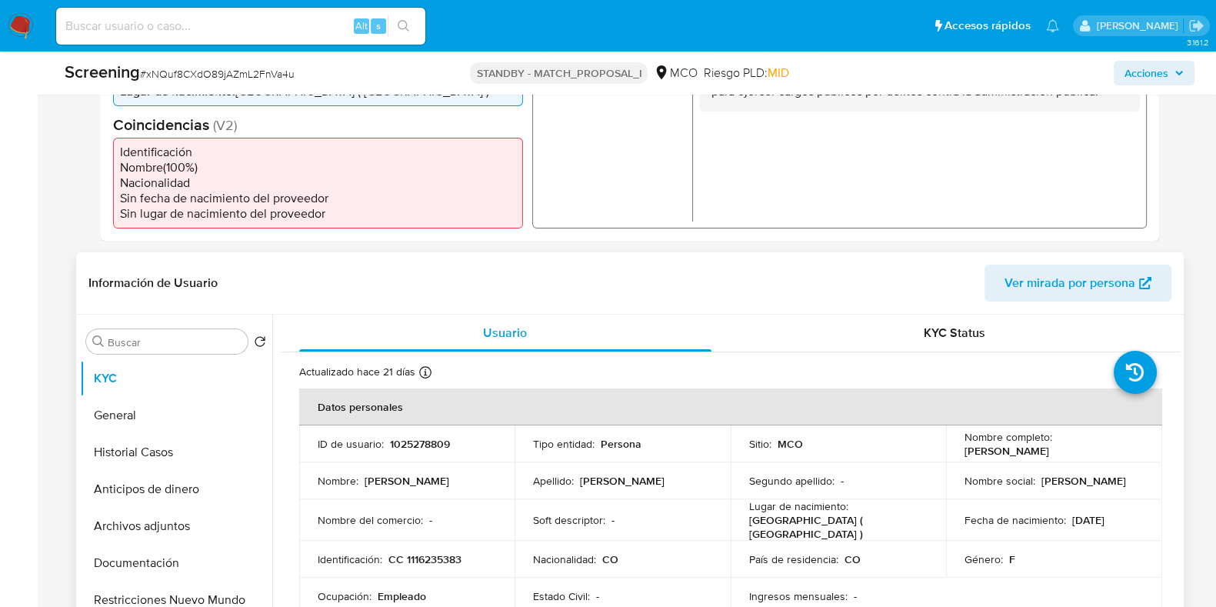
scroll to position [481, 0]
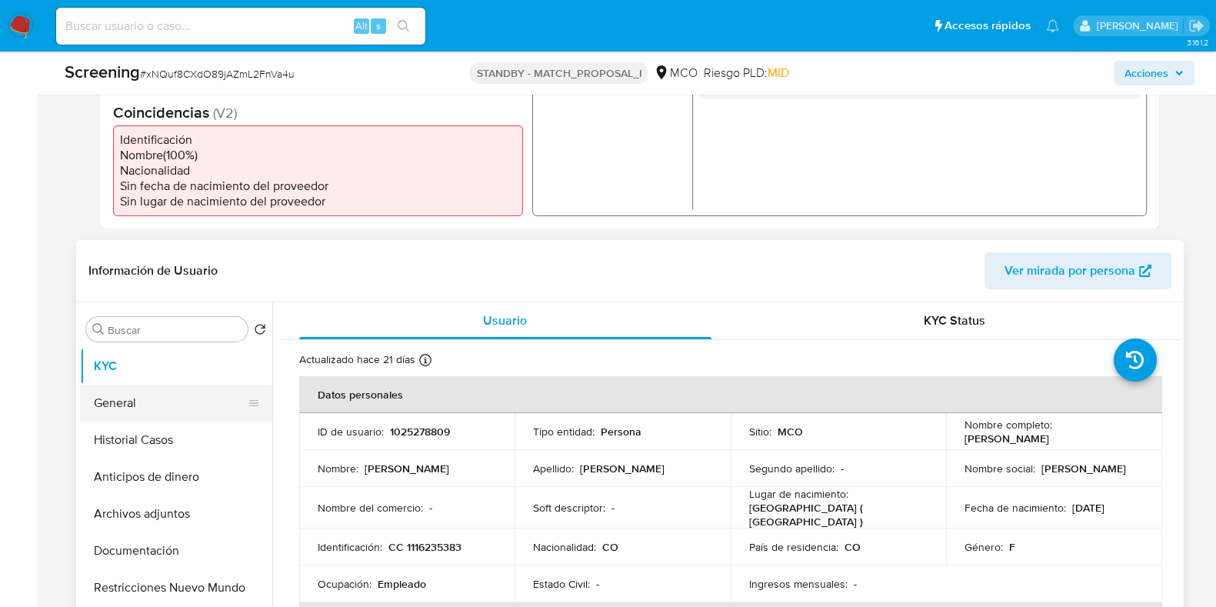
click at [146, 412] on button "General" at bounding box center [170, 403] width 180 height 37
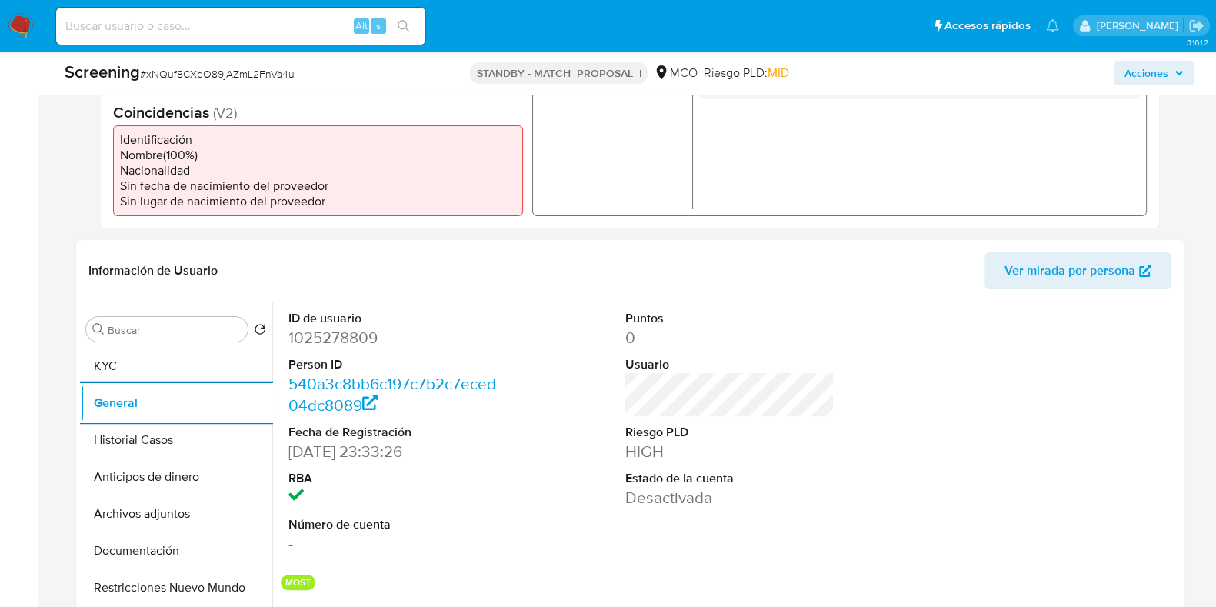
click at [285, 13] on div "Alt s" at bounding box center [240, 26] width 369 height 37
click at [266, 14] on div "Alt s" at bounding box center [240, 26] width 369 height 37
click at [258, 16] on input at bounding box center [240, 26] width 369 height 20
paste input "RUafPWNzKdaTb0i30A7gXYI6"
type input "RUafPWNzKdaTb0i30A7gXYI6"
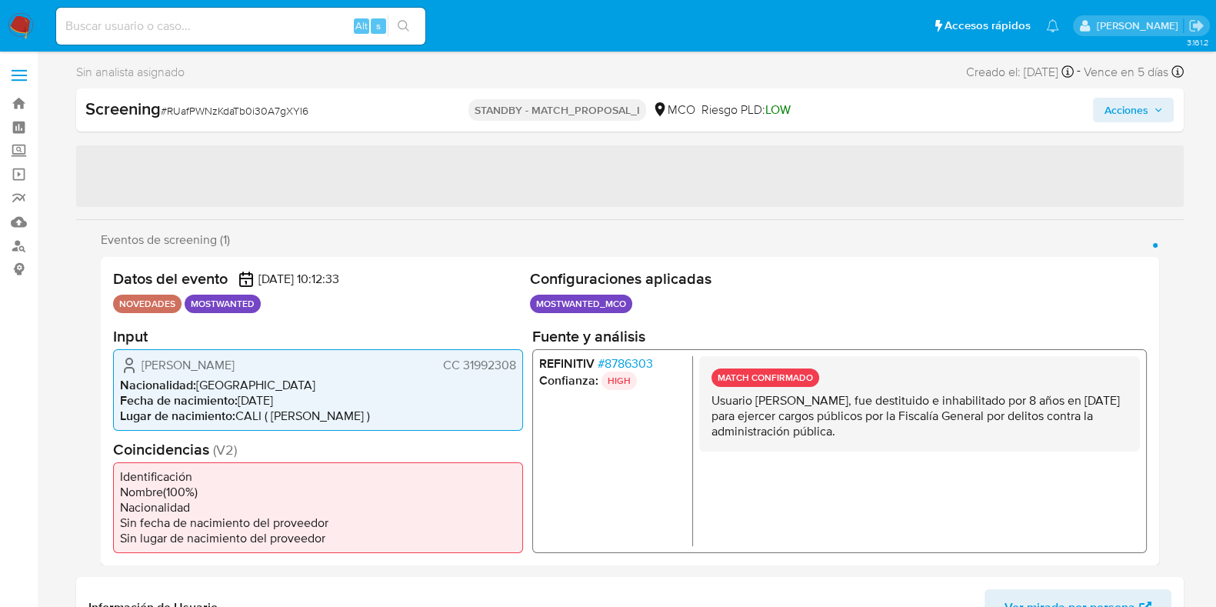
select select "10"
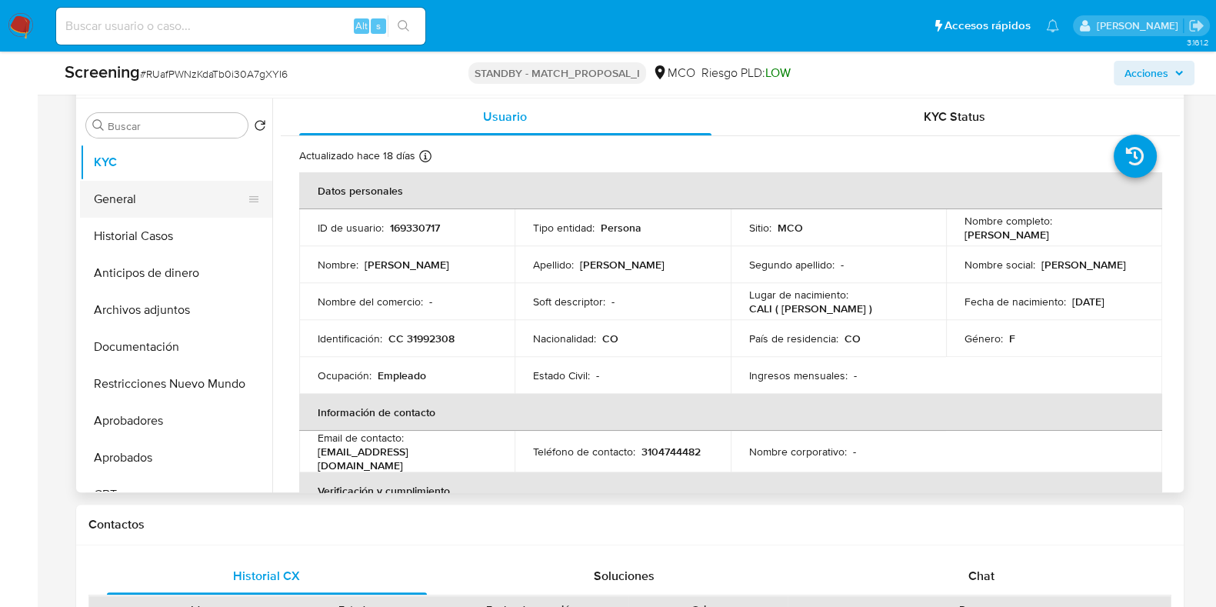
click at [107, 211] on button "General" at bounding box center [170, 199] width 180 height 37
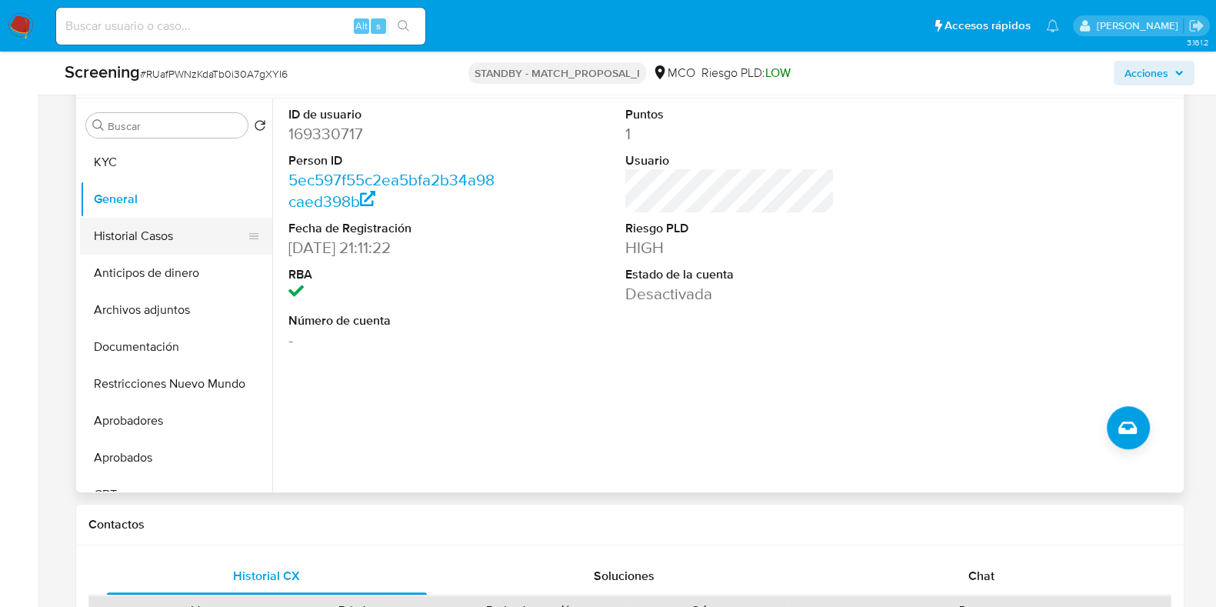
click at [115, 235] on button "Historial Casos" at bounding box center [170, 236] width 180 height 37
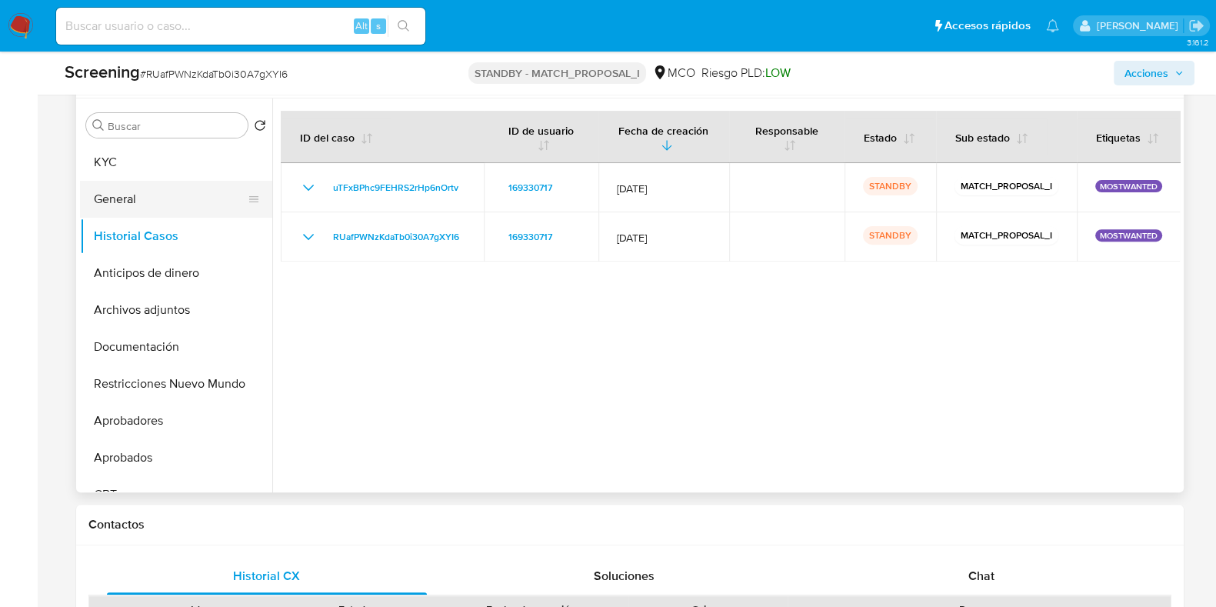
click at [126, 198] on button "General" at bounding box center [170, 199] width 180 height 37
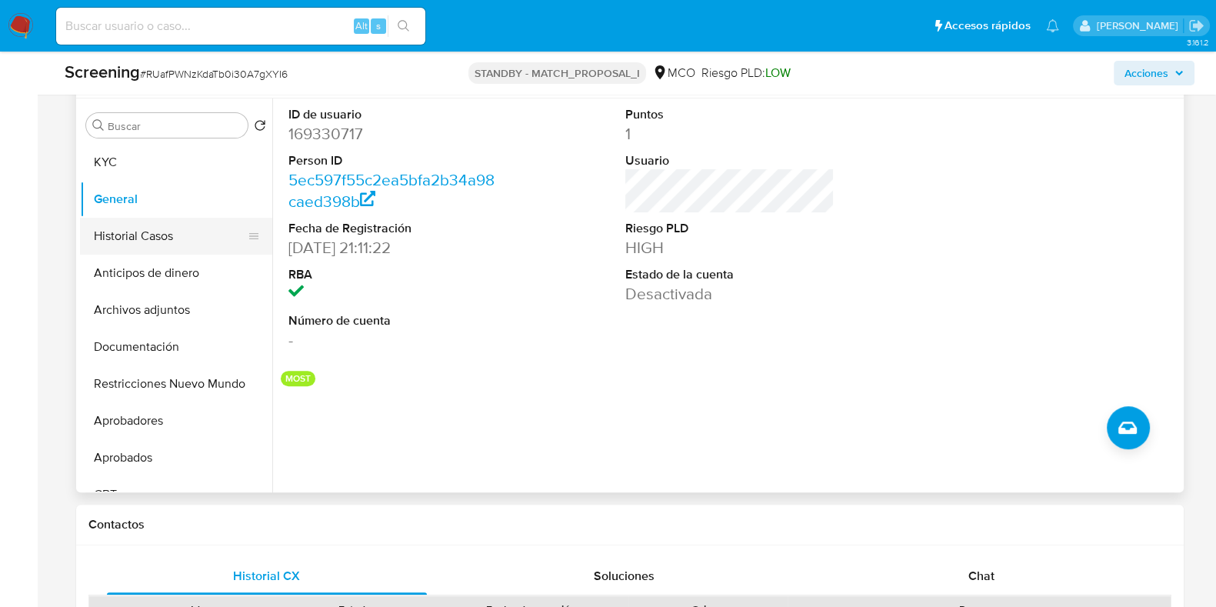
click at [152, 235] on button "Historial Casos" at bounding box center [170, 236] width 180 height 37
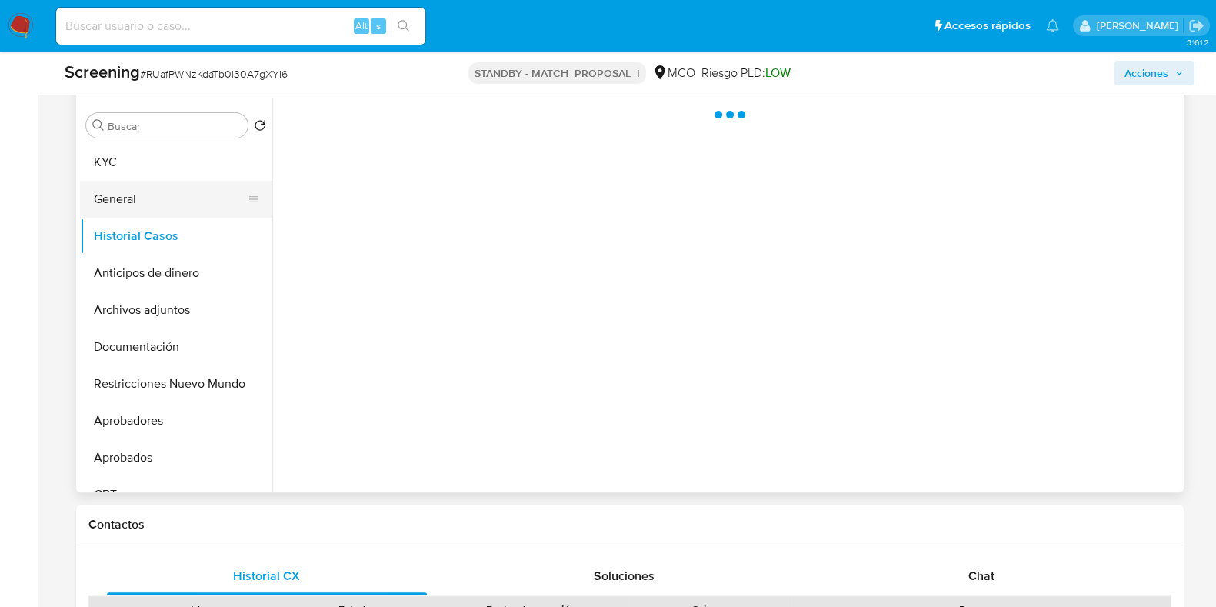
click at [163, 186] on button "General" at bounding box center [170, 199] width 180 height 37
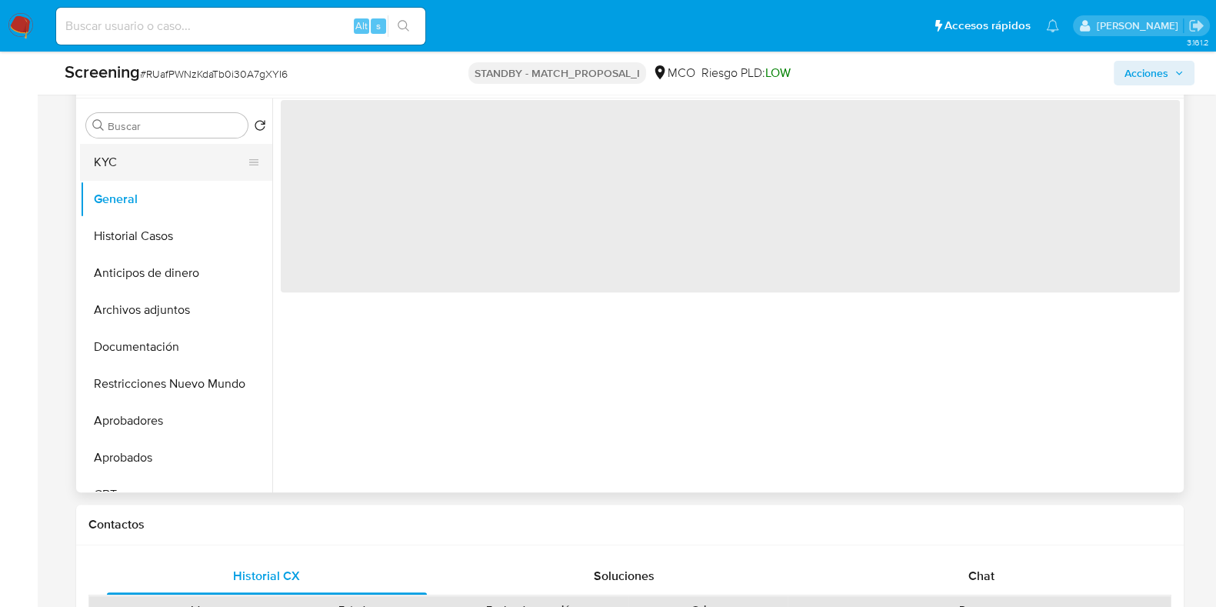
click at [159, 168] on button "KYC" at bounding box center [170, 162] width 180 height 37
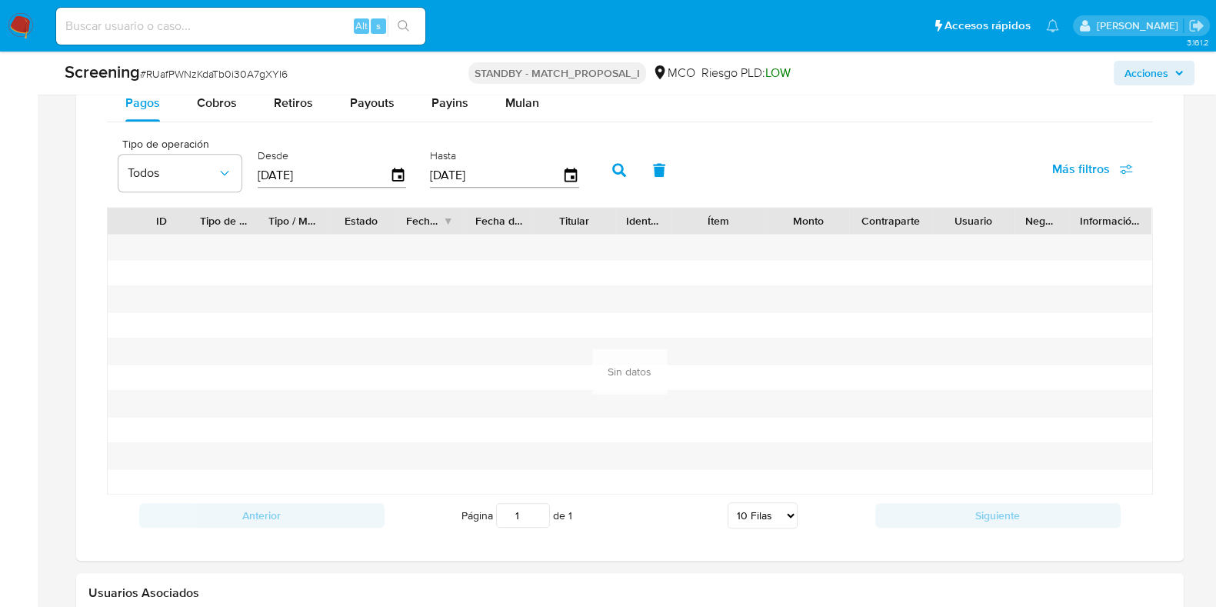
scroll to position [1667, 0]
click at [395, 170] on icon "button" at bounding box center [398, 175] width 27 height 27
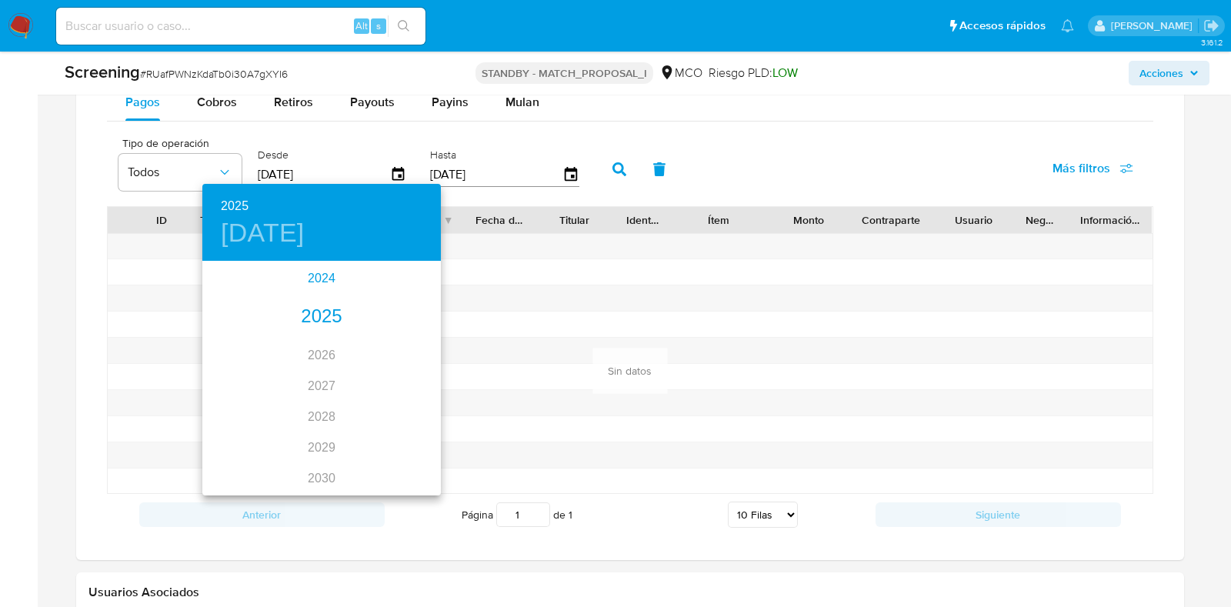
click at [305, 267] on div "2024" at bounding box center [321, 278] width 238 height 31
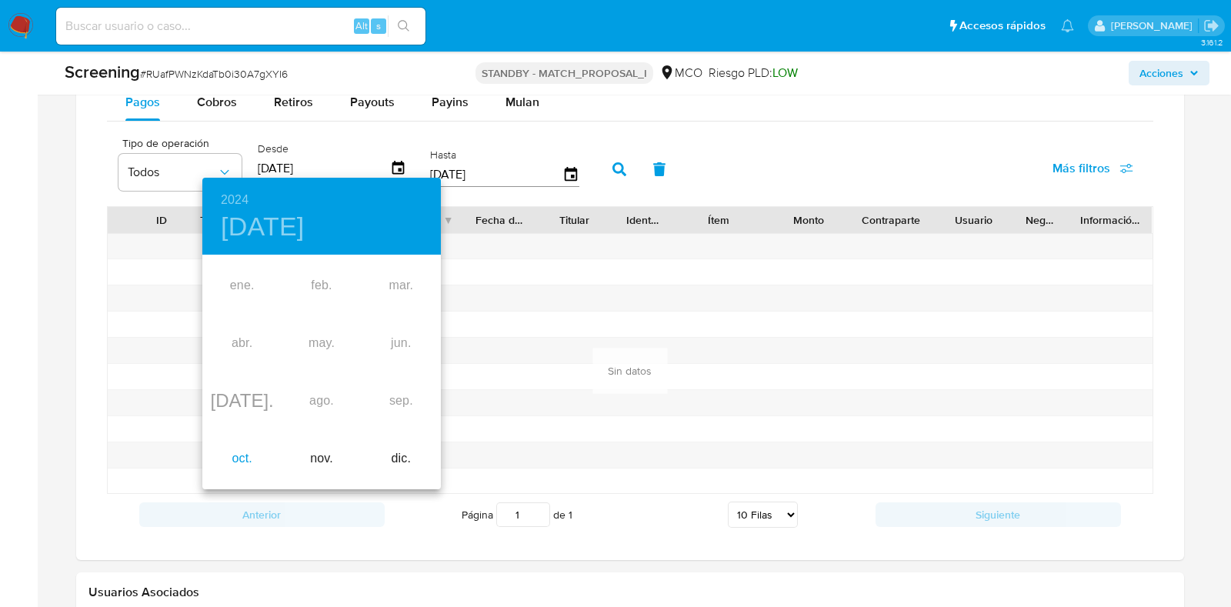
click at [252, 457] on div "oct." at bounding box center [241, 459] width 79 height 58
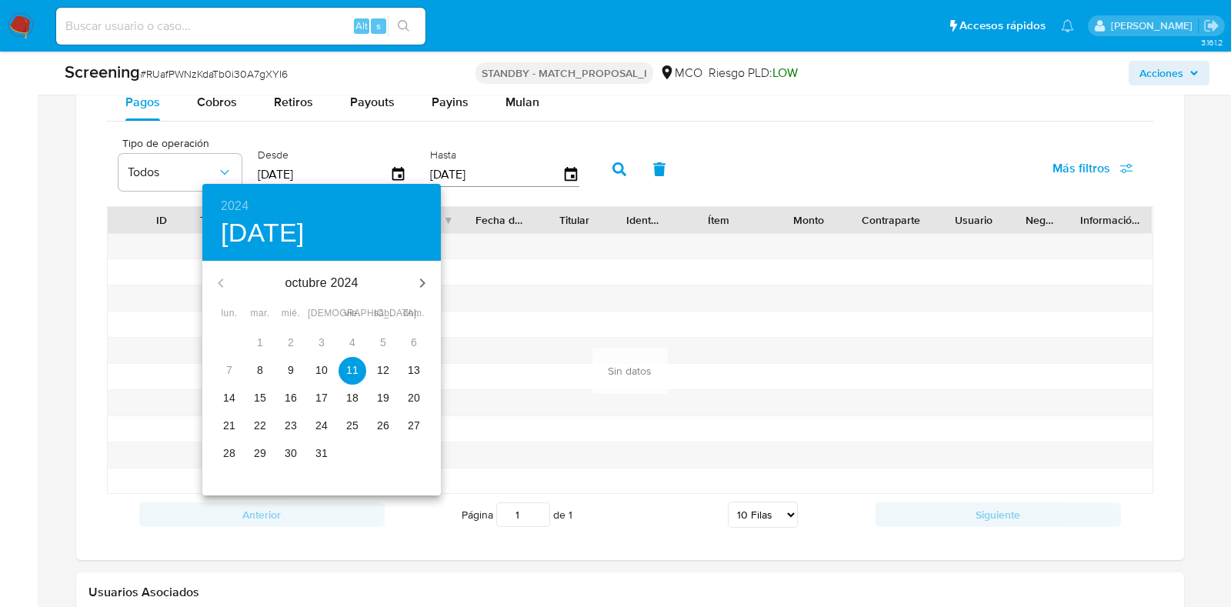
click at [268, 375] on span "8" at bounding box center [260, 369] width 28 height 15
type input "[DATE]"
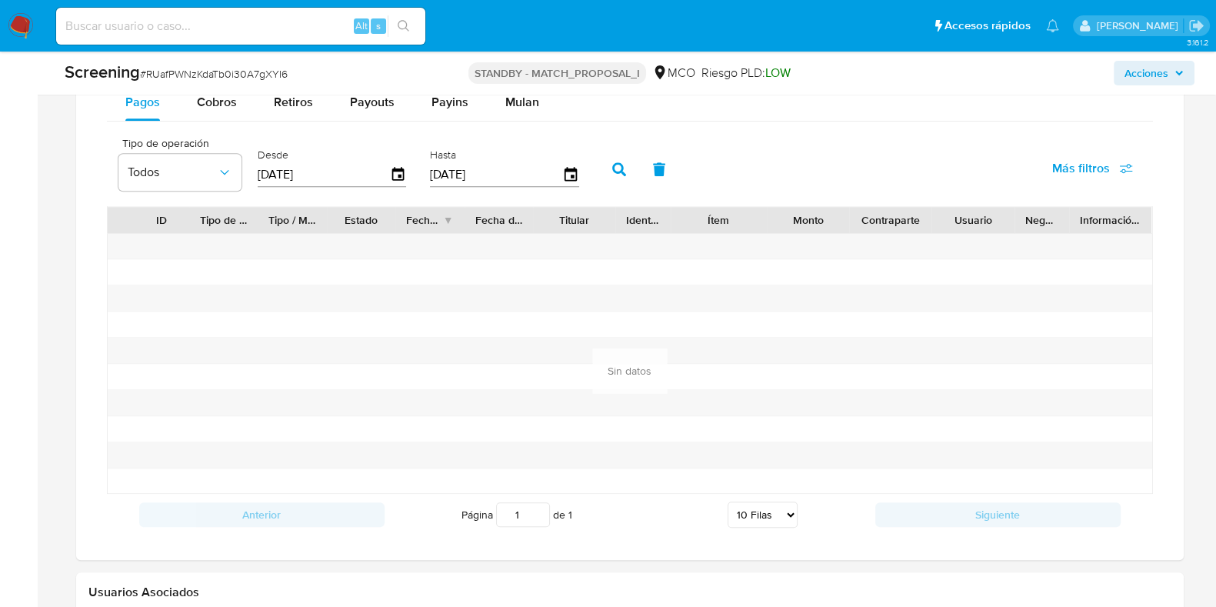
click at [616, 169] on icon "button" at bounding box center [619, 169] width 14 height 14
click at [226, 103] on span "Cobros" at bounding box center [217, 102] width 40 height 18
select select "10"
click at [391, 173] on icon "button" at bounding box center [398, 175] width 27 height 27
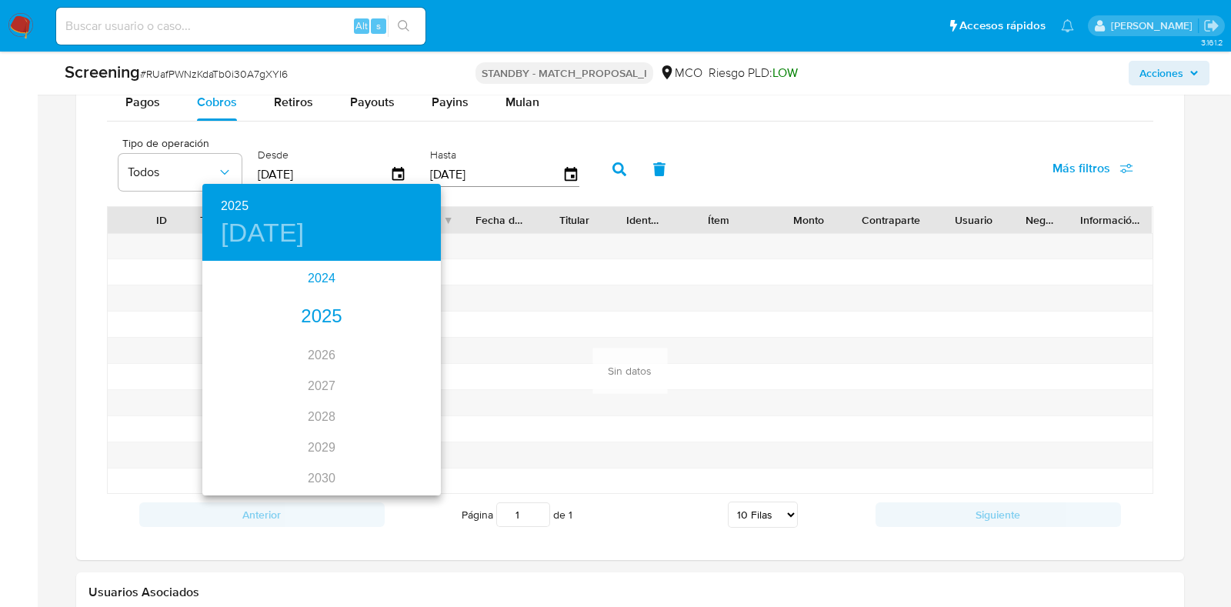
click at [312, 278] on div "2024" at bounding box center [321, 278] width 238 height 31
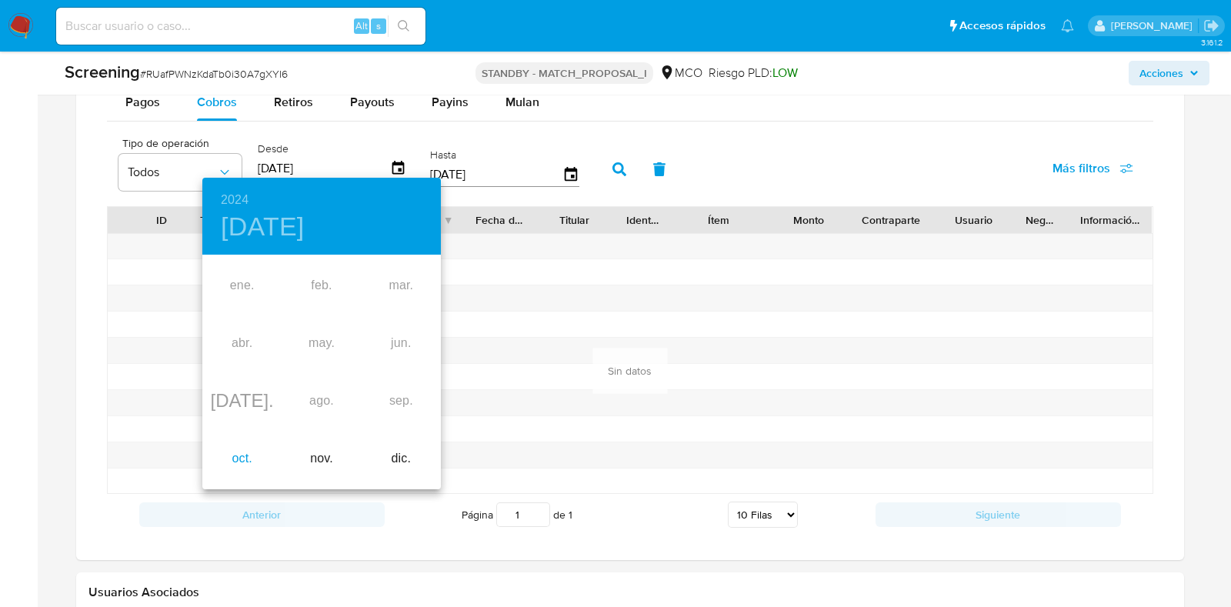
click at [246, 454] on div "oct." at bounding box center [241, 459] width 79 height 58
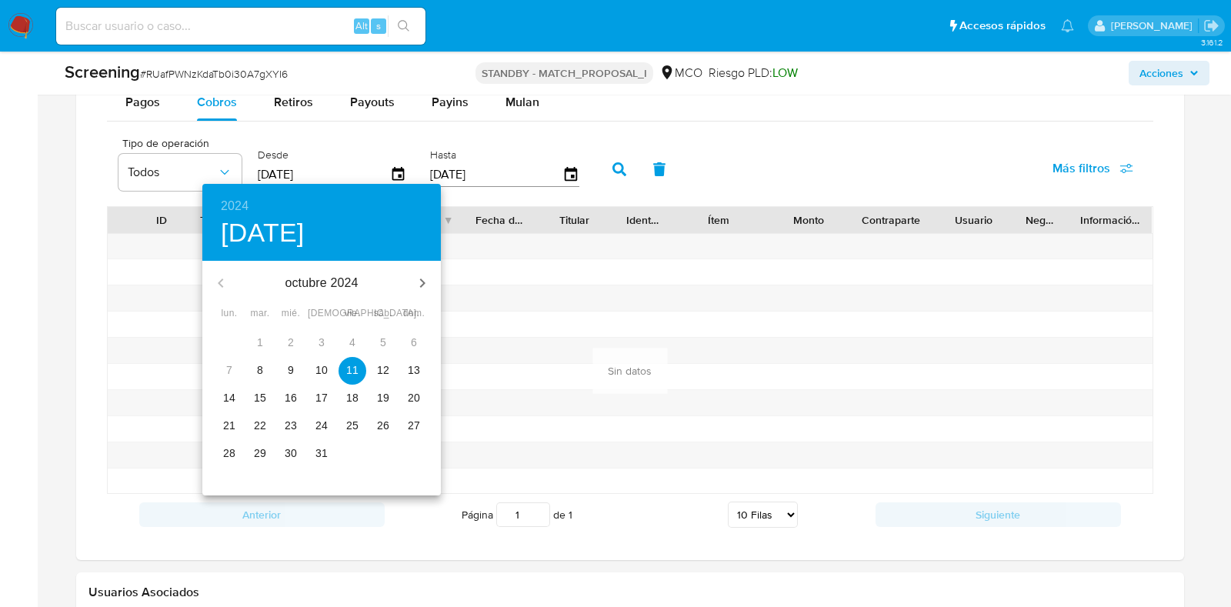
click at [261, 375] on p "8" at bounding box center [260, 369] width 6 height 15
type input "[DATE]"
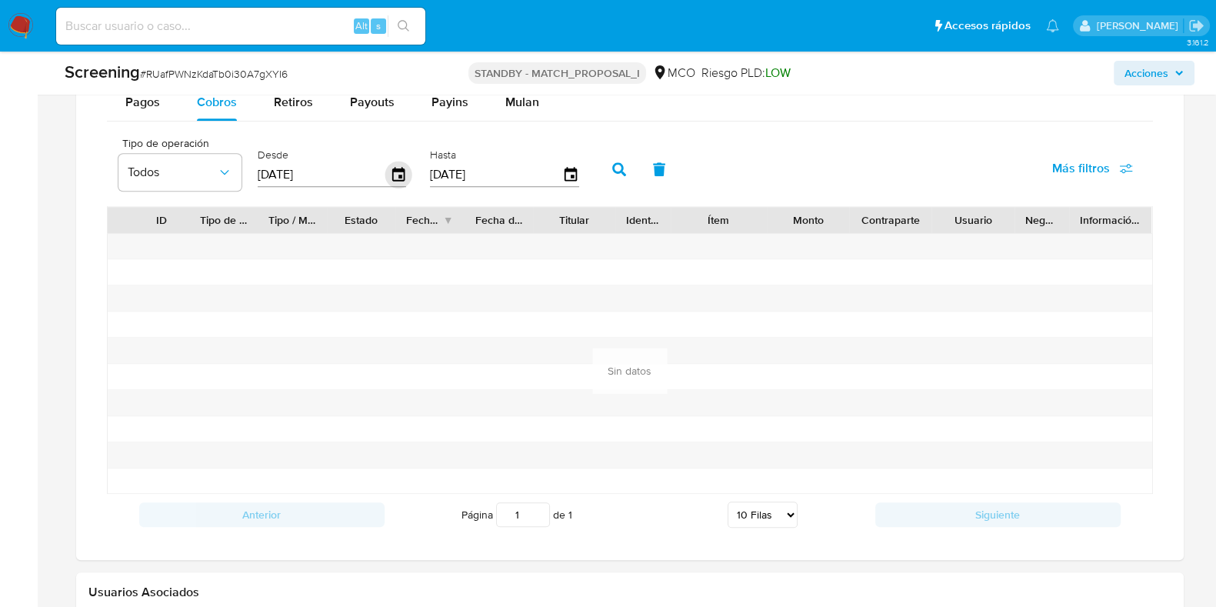
click at [399, 174] on icon "button" at bounding box center [398, 174] width 12 height 14
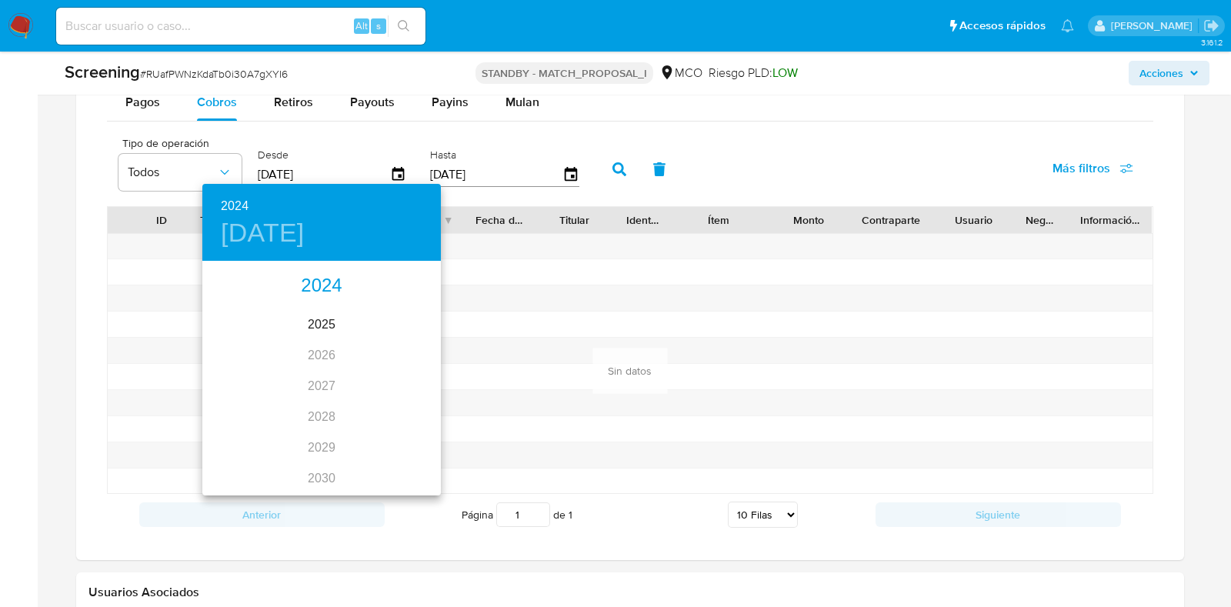
click at [301, 279] on div "2024" at bounding box center [321, 286] width 238 height 31
click at [244, 467] on div "oct." at bounding box center [241, 465] width 79 height 58
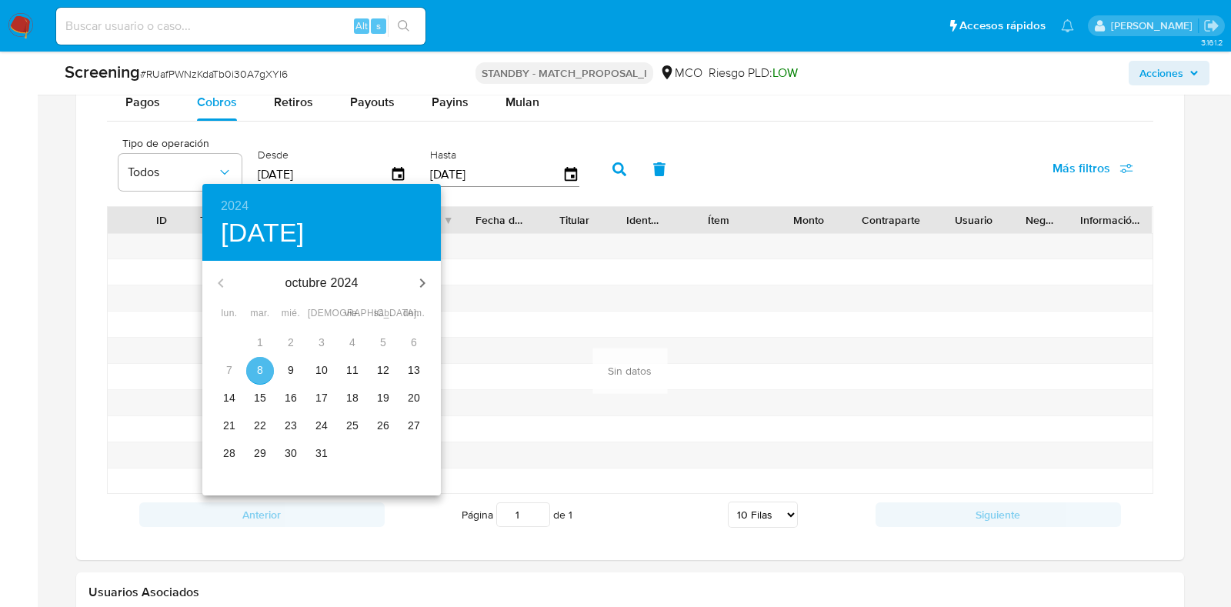
click at [261, 371] on p "8" at bounding box center [260, 369] width 6 height 15
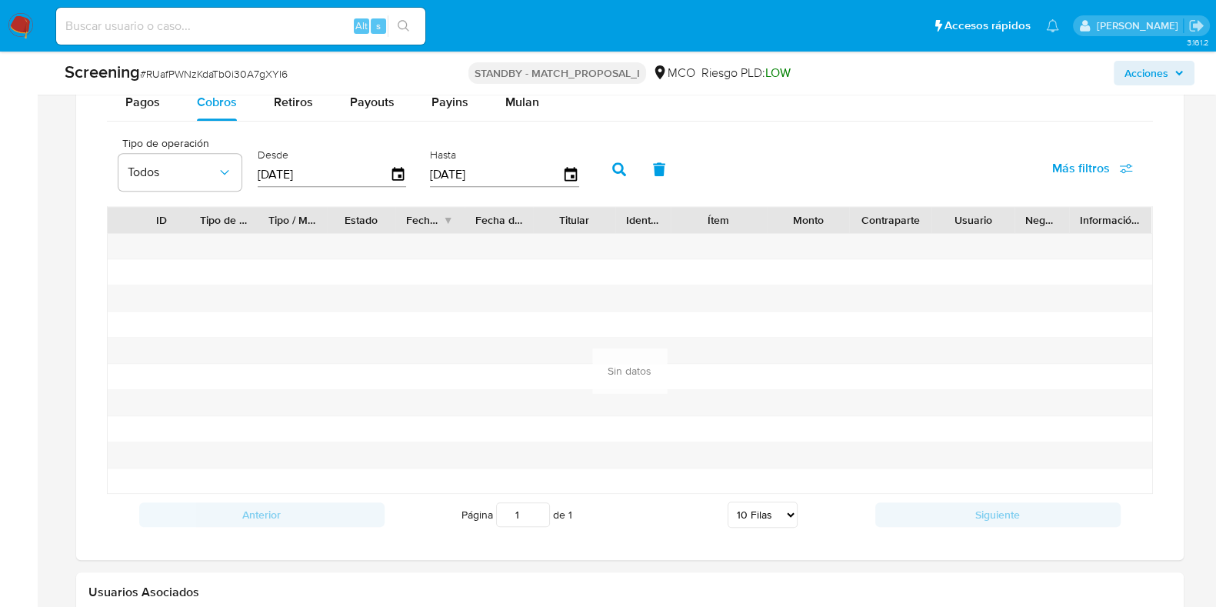
click at [612, 162] on icon "button" at bounding box center [619, 169] width 14 height 14
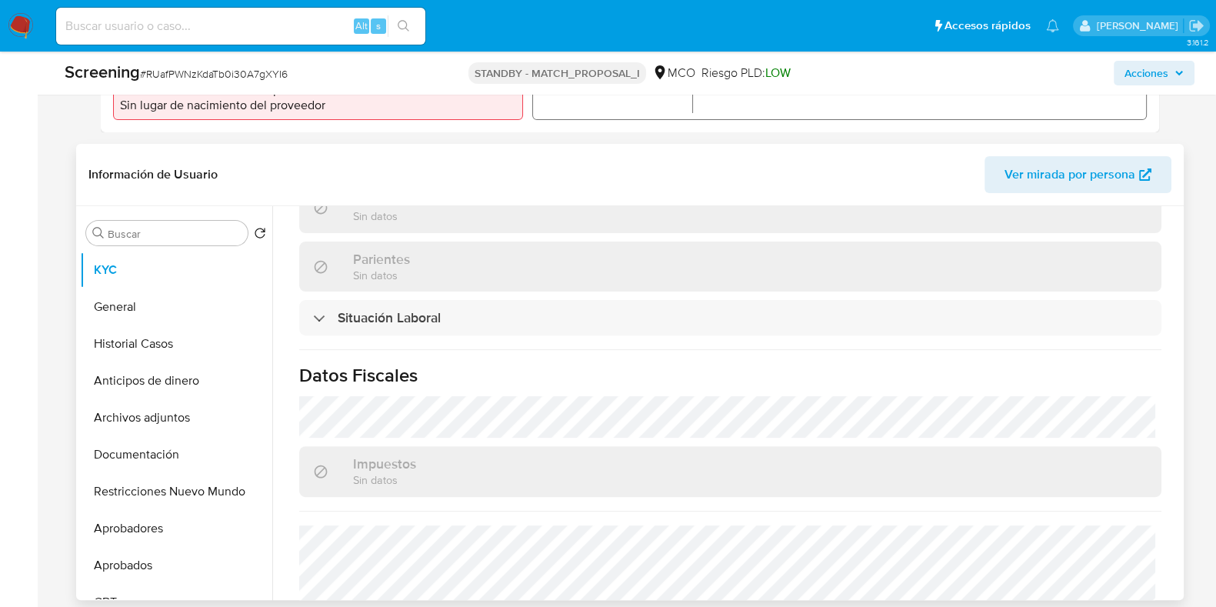
scroll to position [0, 0]
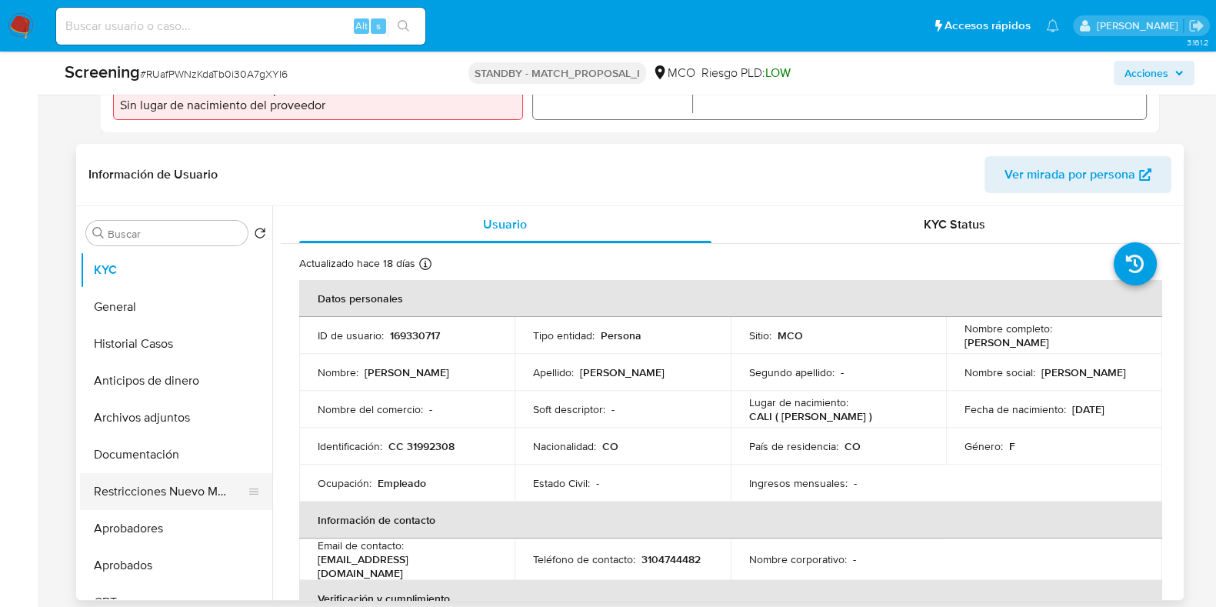
click at [202, 486] on button "Restricciones Nuevo Mundo" at bounding box center [170, 491] width 180 height 37
